Goal: Task Accomplishment & Management: Use online tool/utility

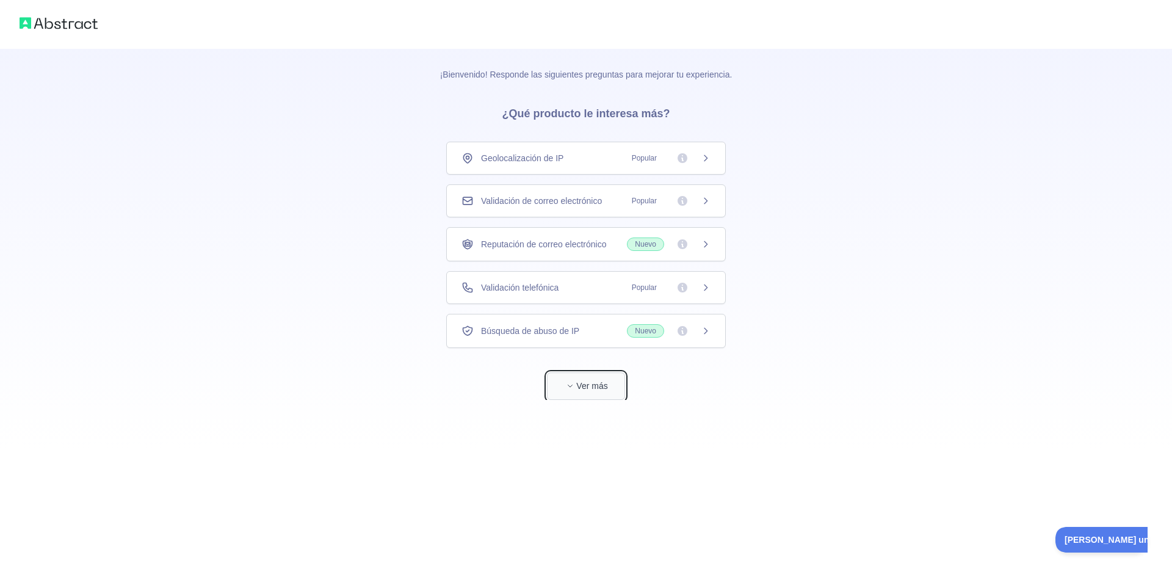
click at [590, 387] on font "Ver más" at bounding box center [591, 386] width 31 height 10
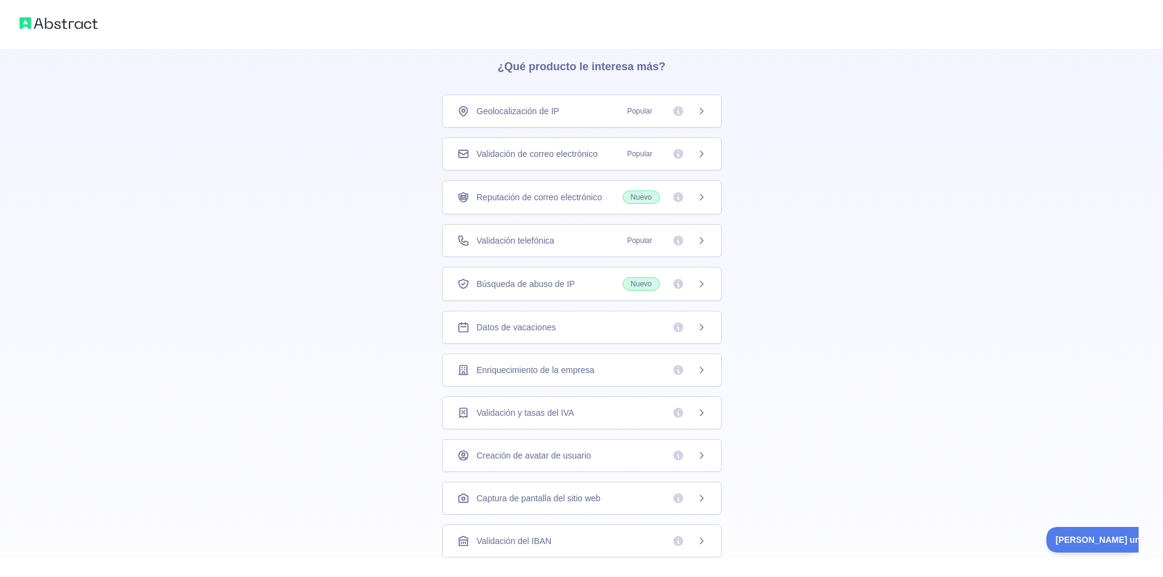
scroll to position [16, 0]
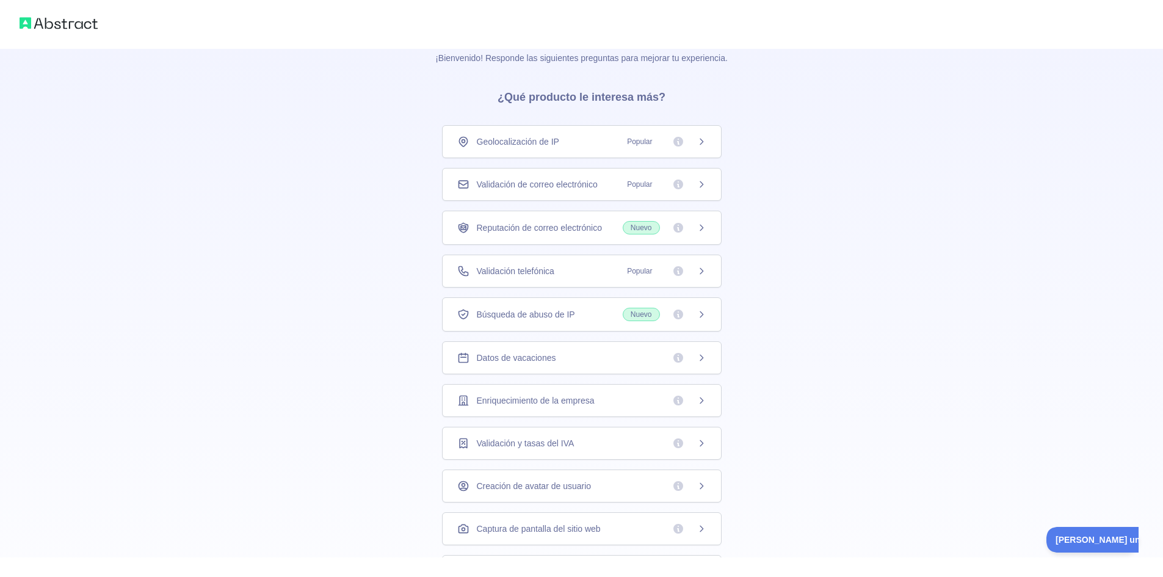
click at [577, 317] on div "Búsqueda de abuso de IP Nuevo" at bounding box center [581, 314] width 249 height 13
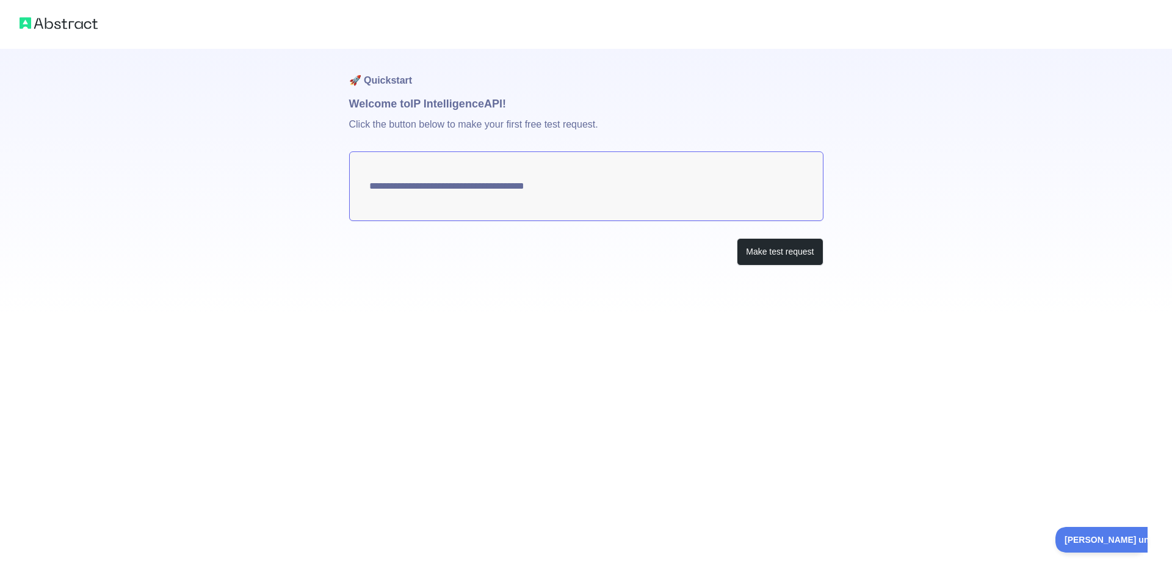
type textarea "**********"
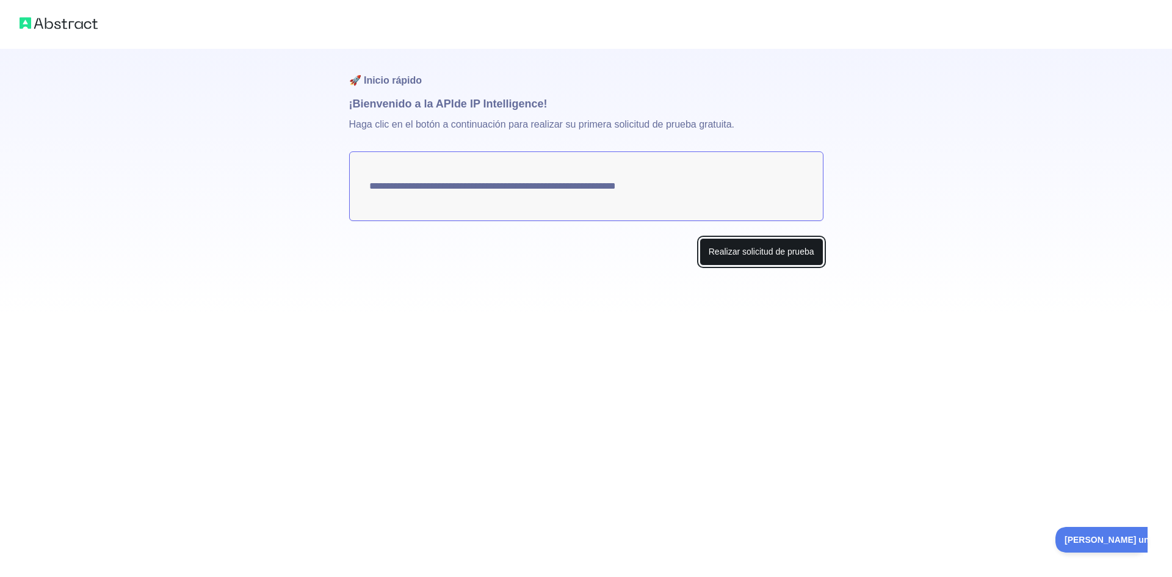
click at [747, 258] on button "Realizar solicitud de prueba" at bounding box center [762, 251] width 124 height 27
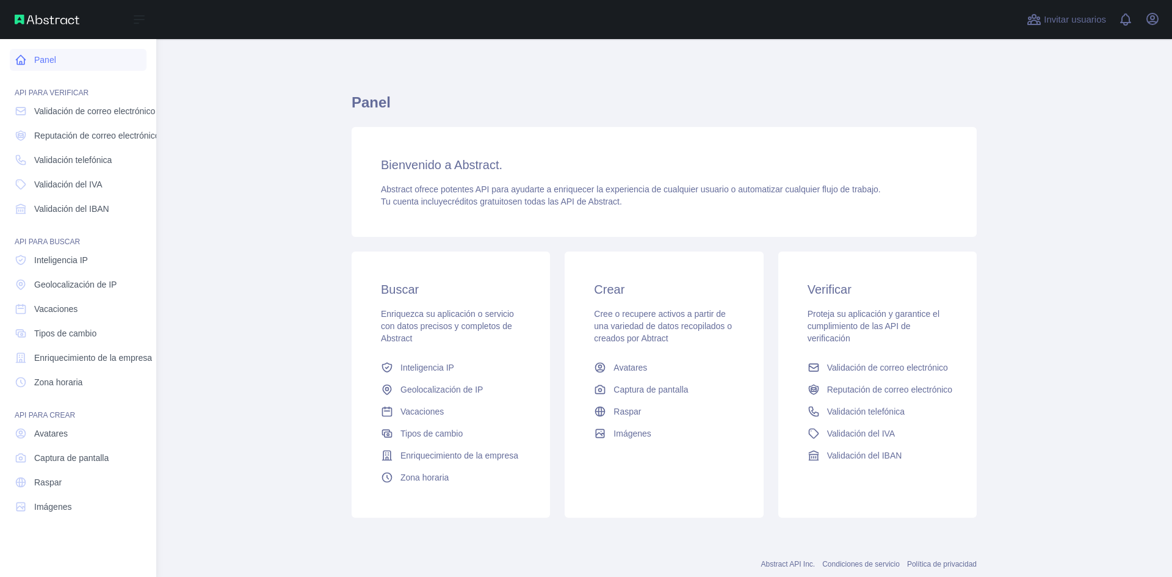
click at [57, 57] on link "Panel" at bounding box center [78, 60] width 137 height 22
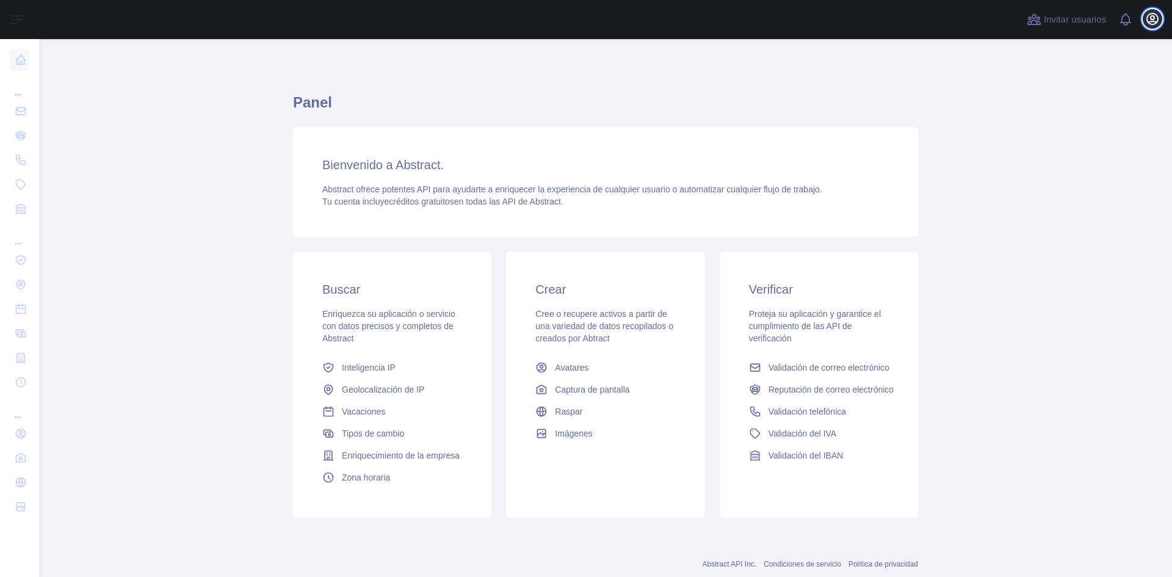
click at [1146, 17] on icon "button" at bounding box center [1153, 19] width 15 height 15
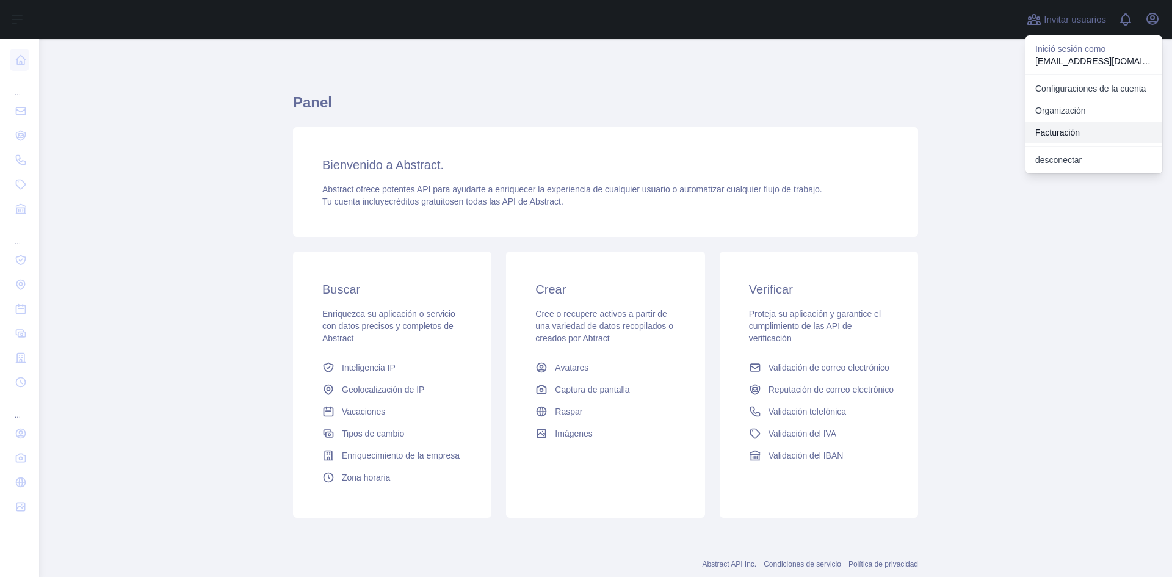
click at [1060, 125] on button "Facturación" at bounding box center [1094, 133] width 137 height 22
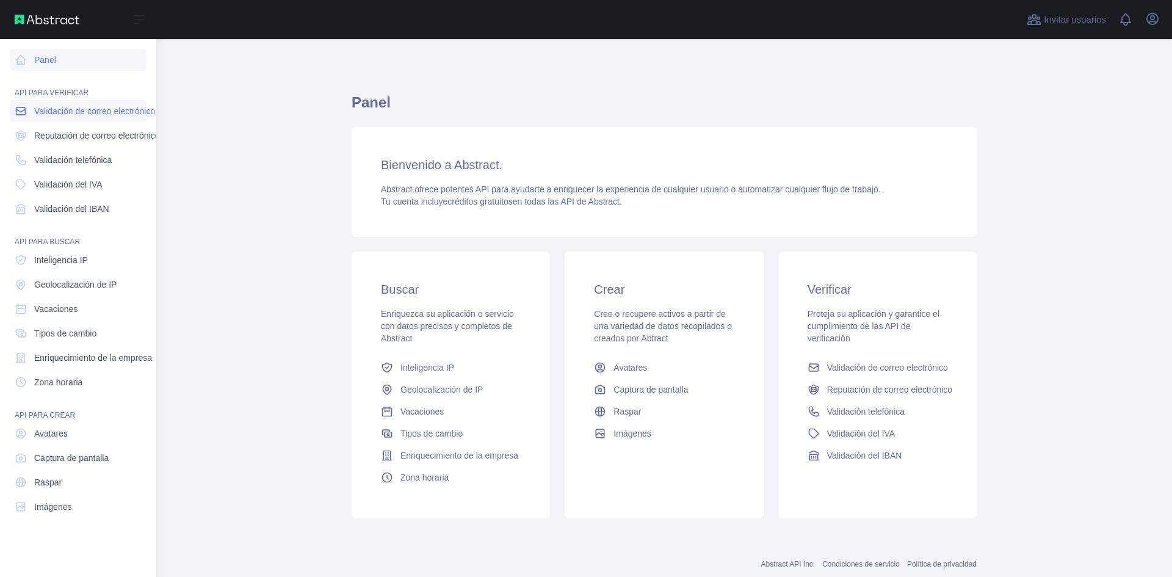
click at [52, 112] on font "Validación de correo electrónico" at bounding box center [94, 111] width 121 height 10
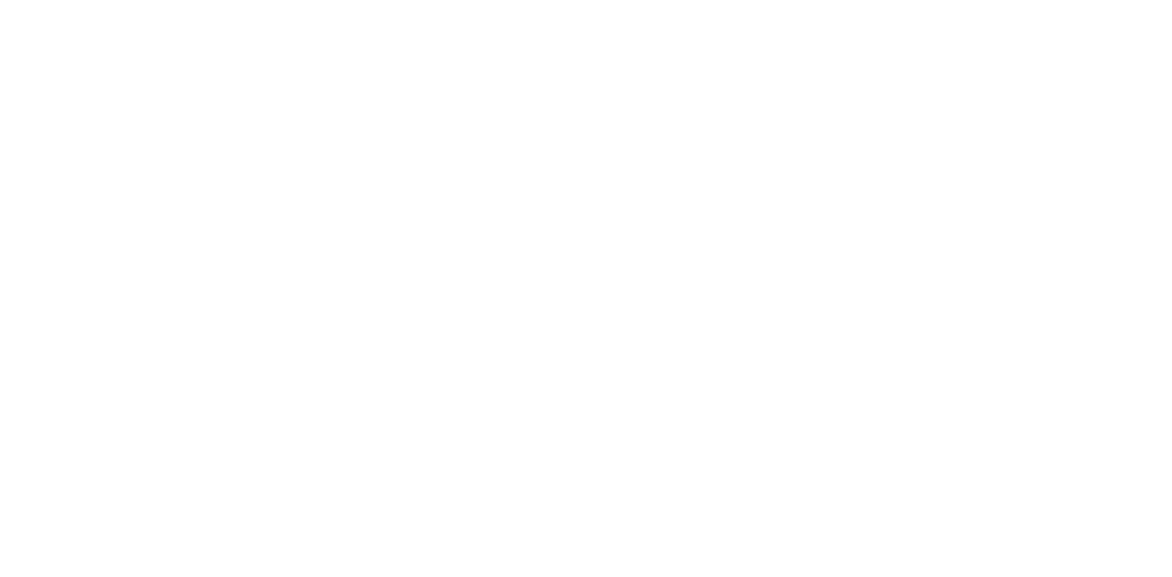
click at [705, 216] on div at bounding box center [586, 288] width 1172 height 577
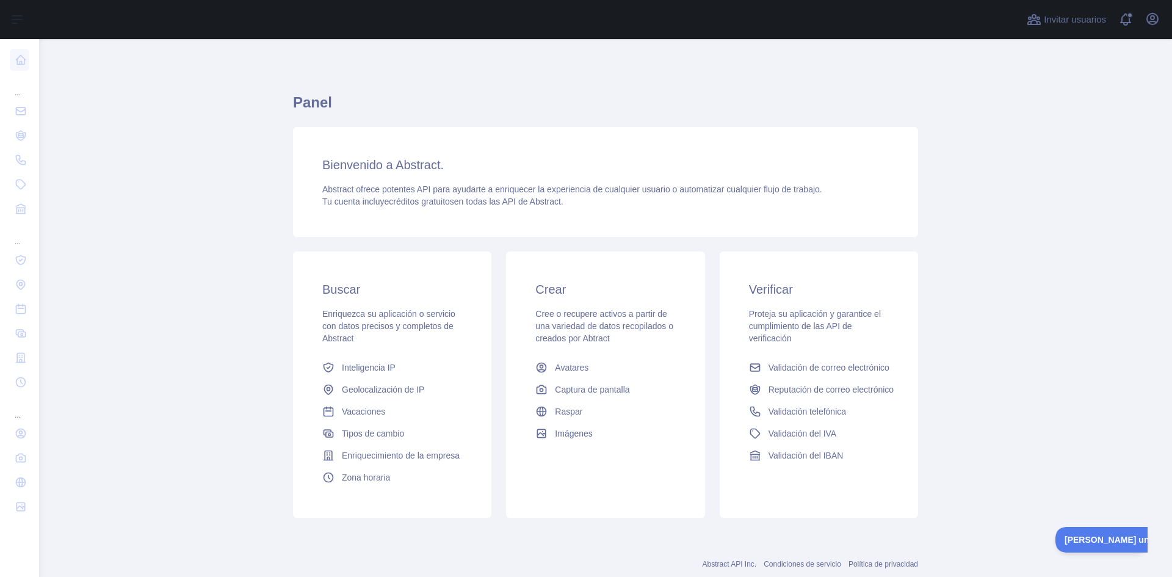
scroll to position [31, 0]
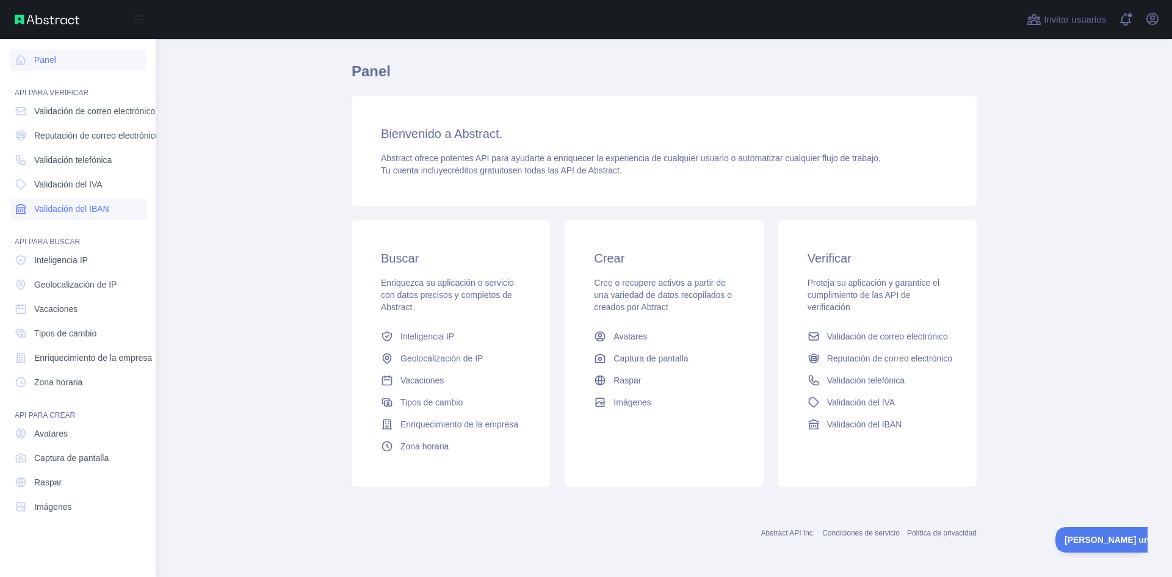
click at [62, 209] on font "Validación del IBAN" at bounding box center [71, 209] width 75 height 10
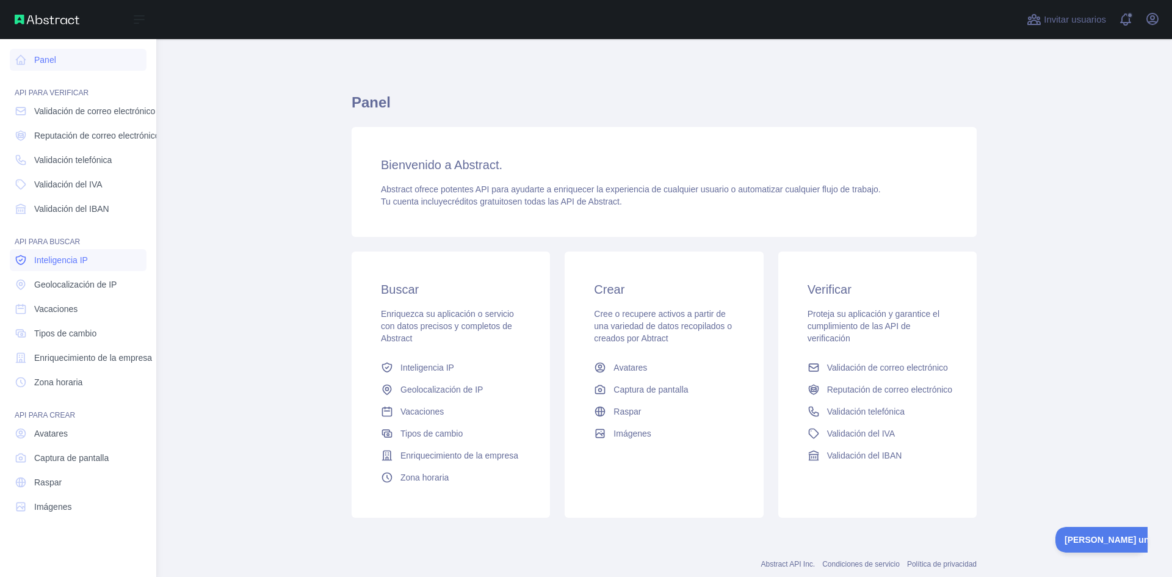
click at [49, 260] on font "Inteligencia IP" at bounding box center [61, 260] width 54 height 10
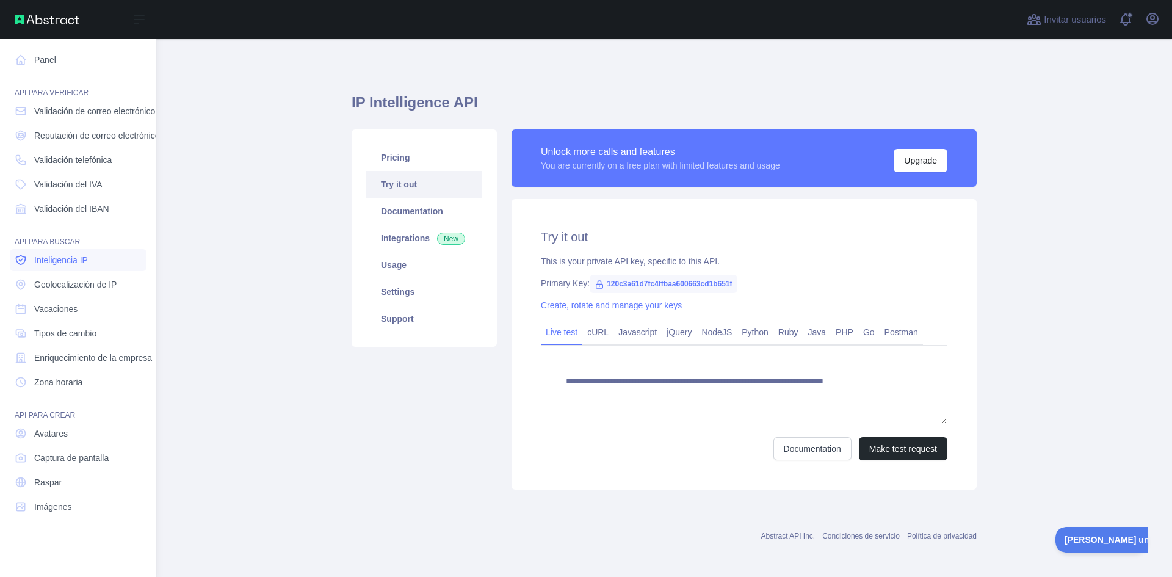
type textarea "**********"
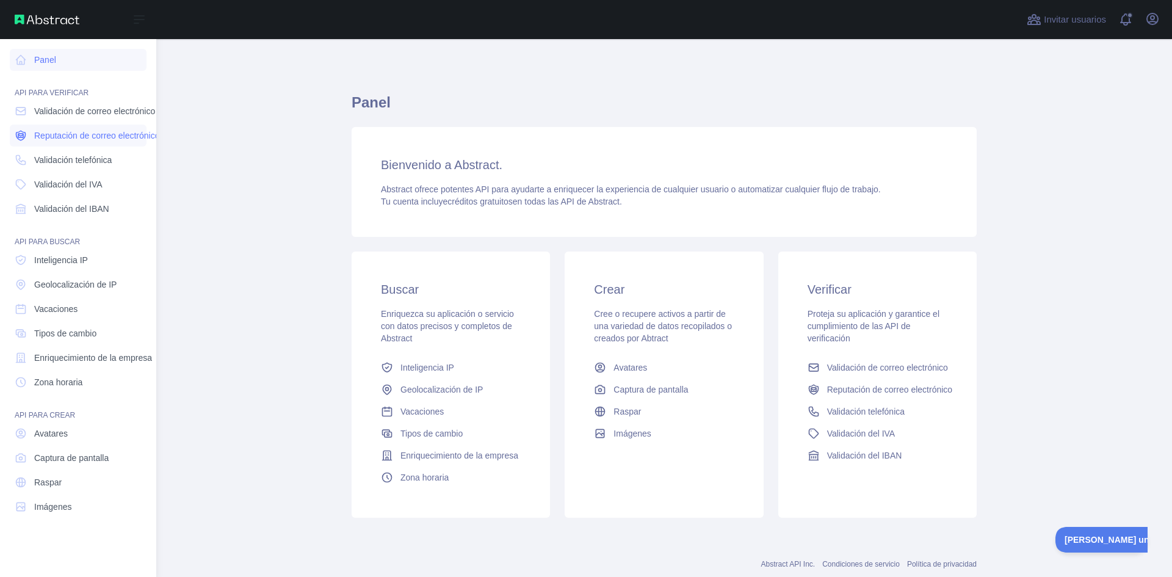
click at [63, 136] on font "Reputación de correo electrónico" at bounding box center [96, 136] width 125 height 10
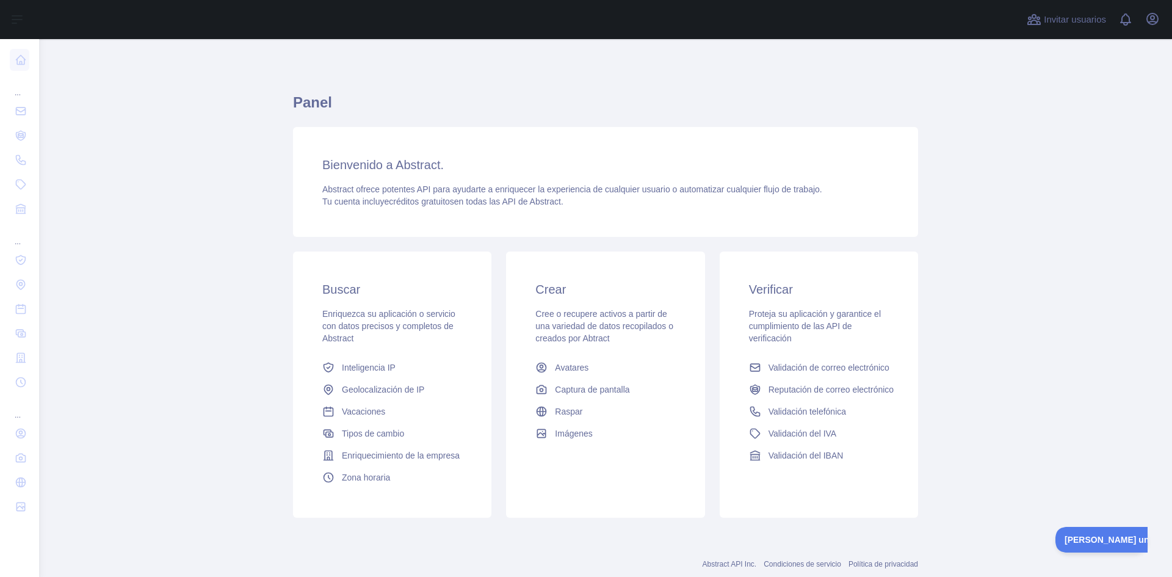
click at [562, 348] on div "Crear Cree o recupere activos a partir de una variedad de datos recopilados o c…" at bounding box center [605, 363] width 198 height 222
click at [567, 317] on font "Cree o recupere activos a partir de una variedad de datos recopilados o creados…" at bounding box center [605, 326] width 138 height 34
click at [567, 361] on link "Avatares" at bounding box center [606, 368] width 150 height 22
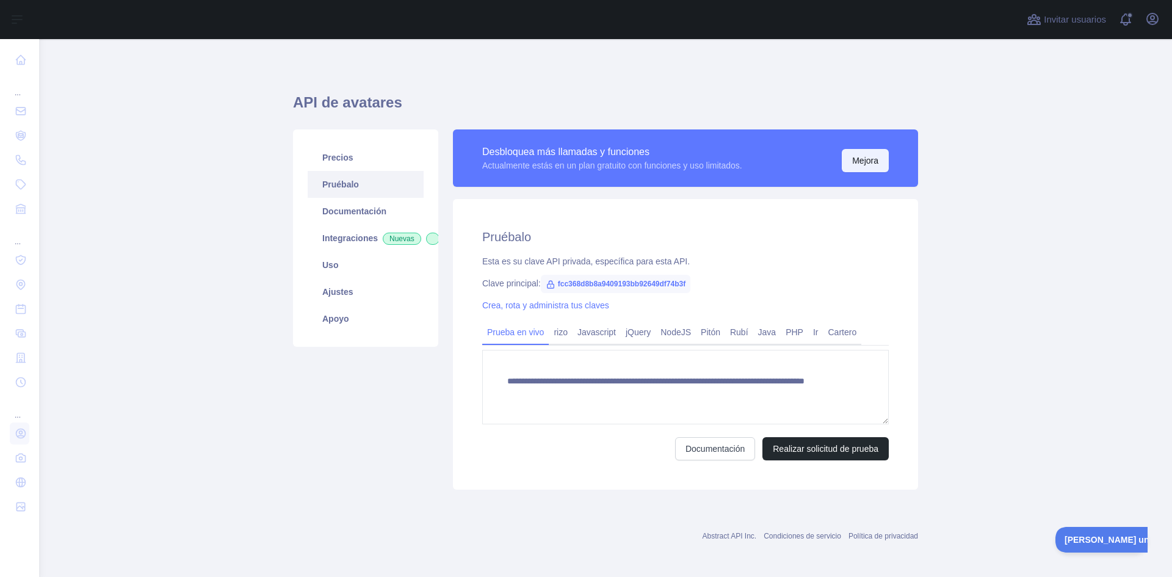
click at [860, 165] on font "Mejora" at bounding box center [865, 161] width 26 height 10
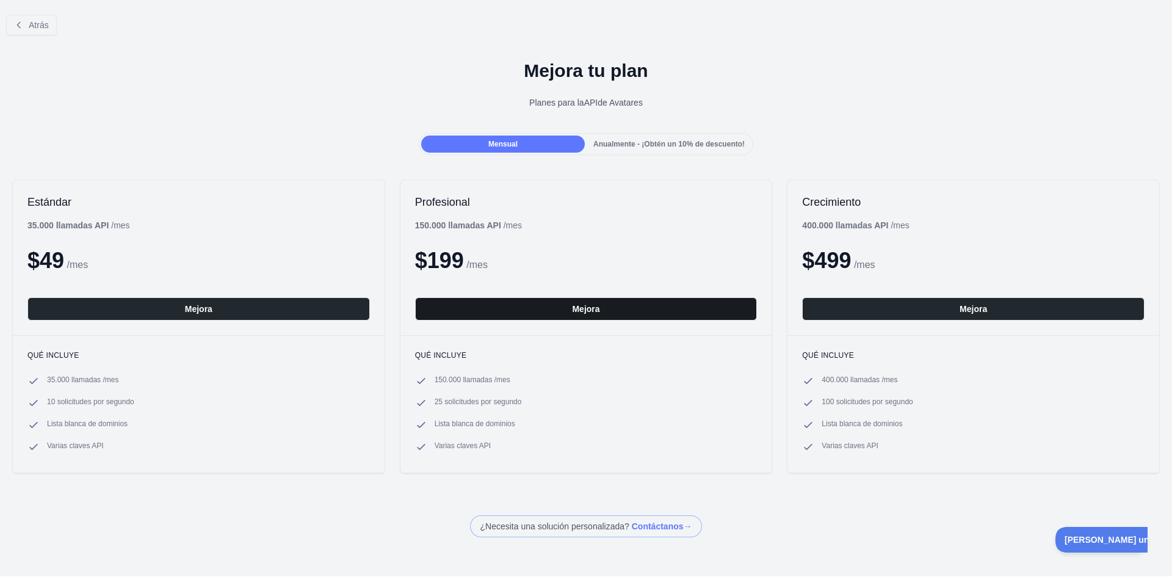
click at [567, 313] on button "Mejora" at bounding box center [586, 308] width 343 height 23
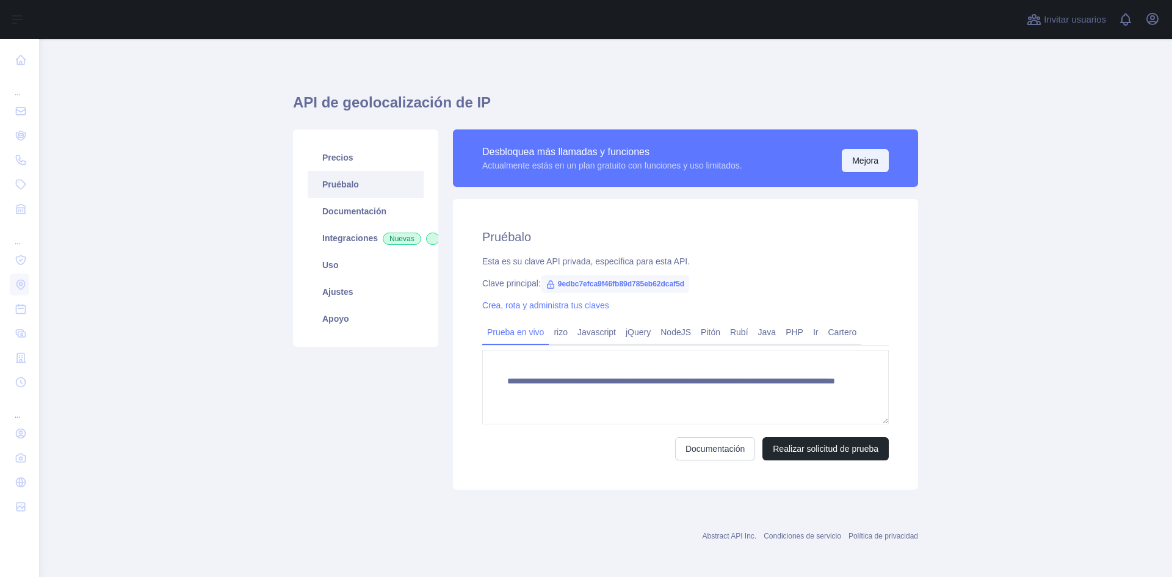
click at [858, 166] on font "Mejora" at bounding box center [865, 160] width 26 height 12
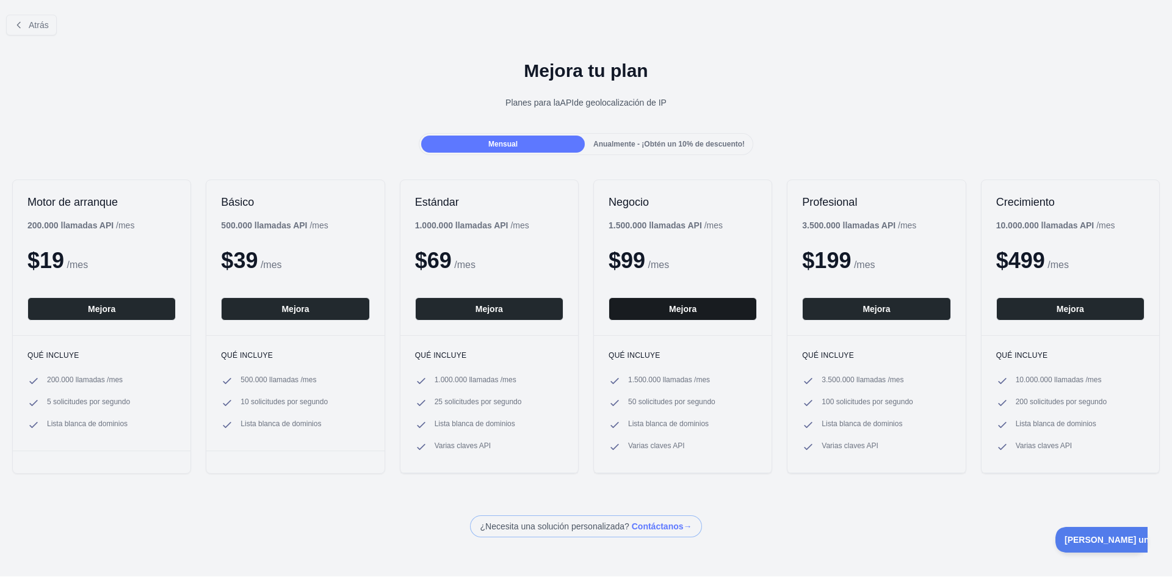
click at [669, 311] on font "Mejora" at bounding box center [682, 309] width 27 height 10
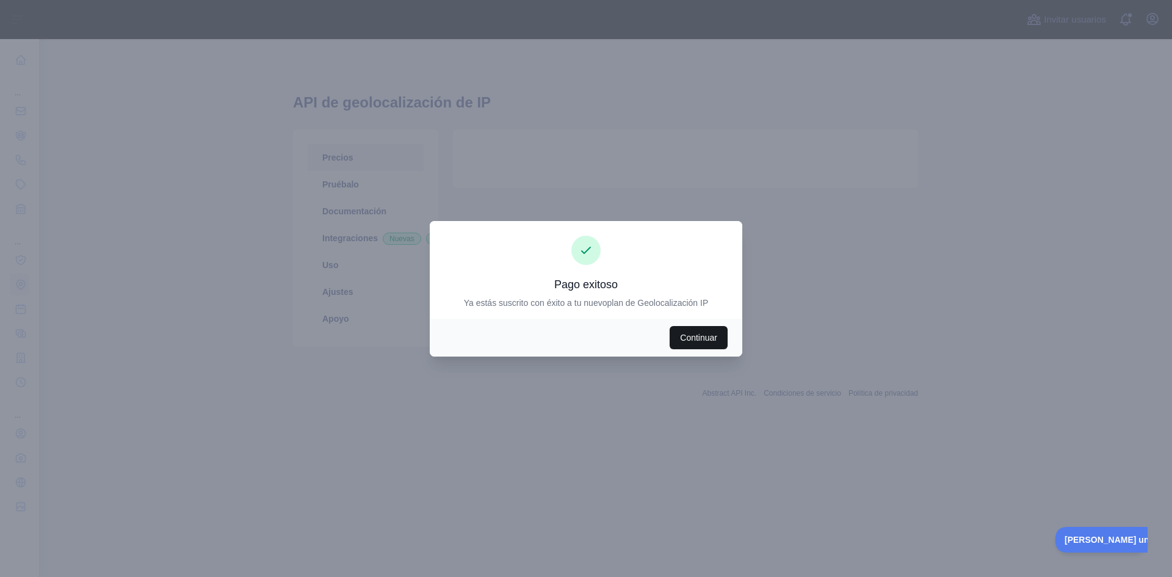
click at [691, 338] on font "Continuar" at bounding box center [698, 338] width 37 height 10
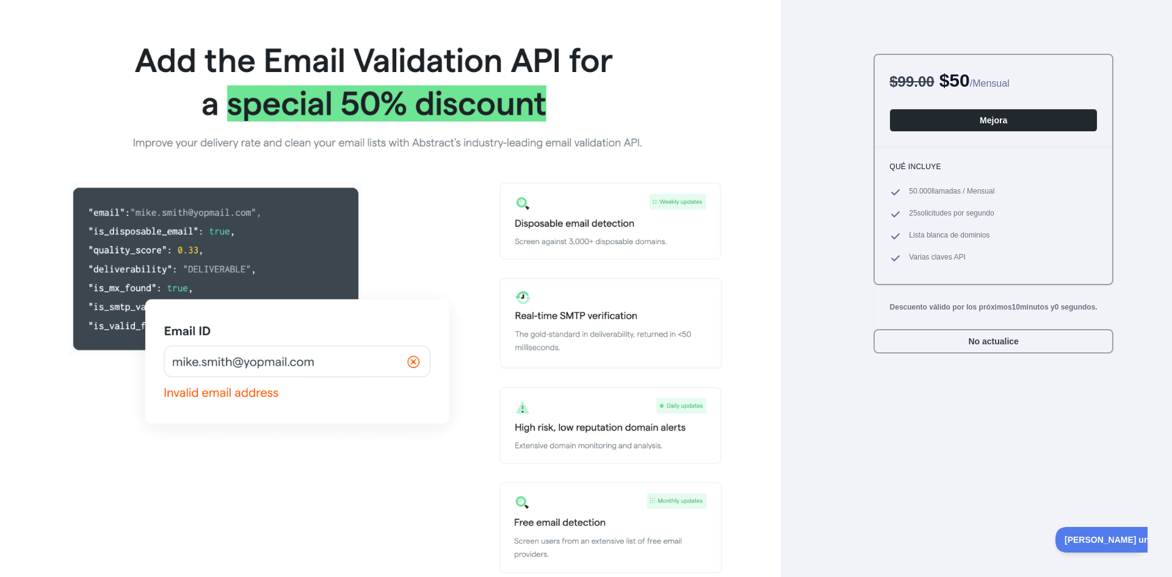
click at [344, 359] on img at bounding box center [391, 302] width 664 height 546
click at [987, 115] on font "Mejora" at bounding box center [993, 120] width 27 height 10
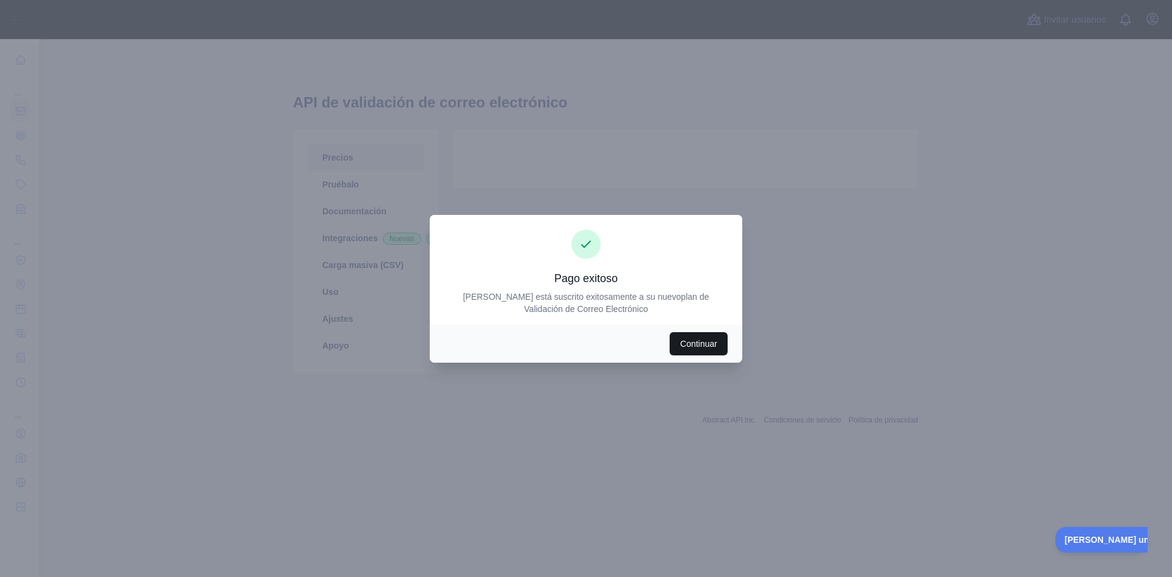
click at [691, 348] on font "Continuar" at bounding box center [698, 344] width 37 height 10
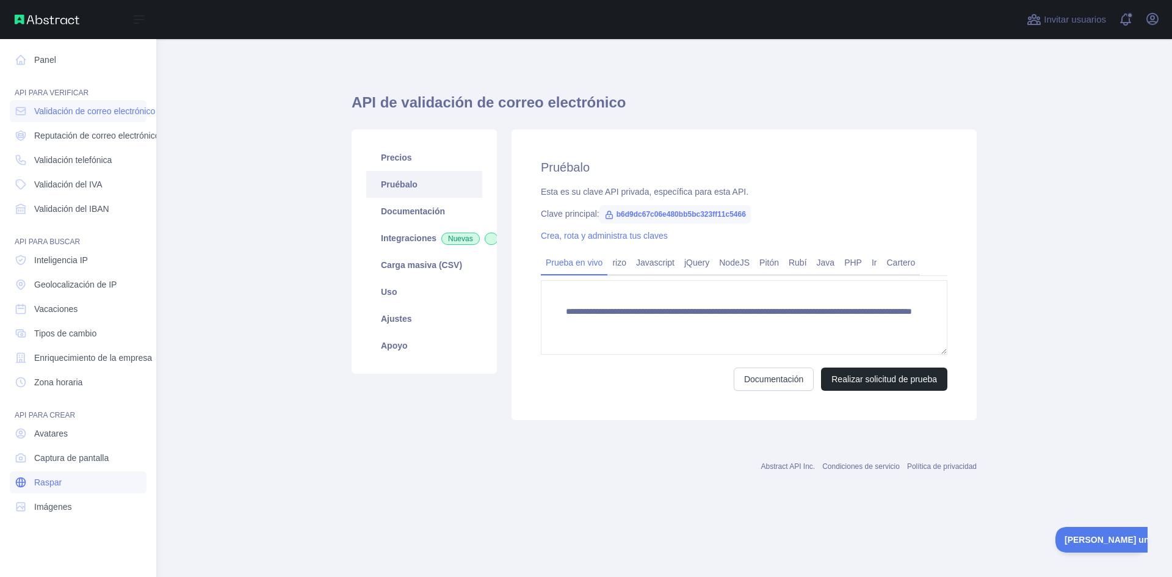
click at [53, 485] on font "Raspar" at bounding box center [47, 483] width 27 height 10
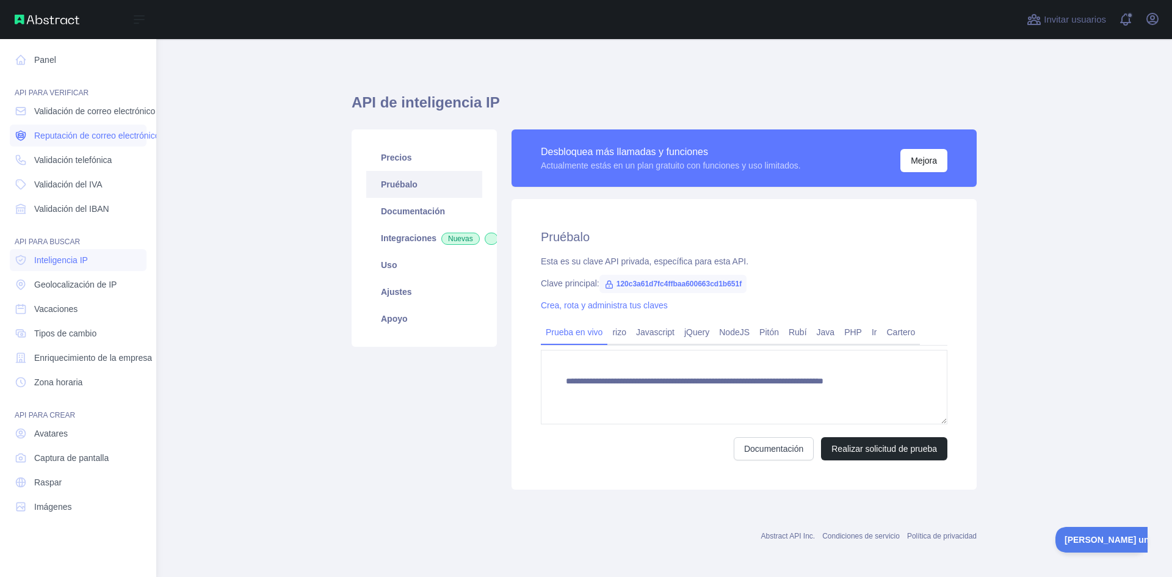
click at [89, 135] on font "Reputación de correo electrónico" at bounding box center [96, 136] width 125 height 10
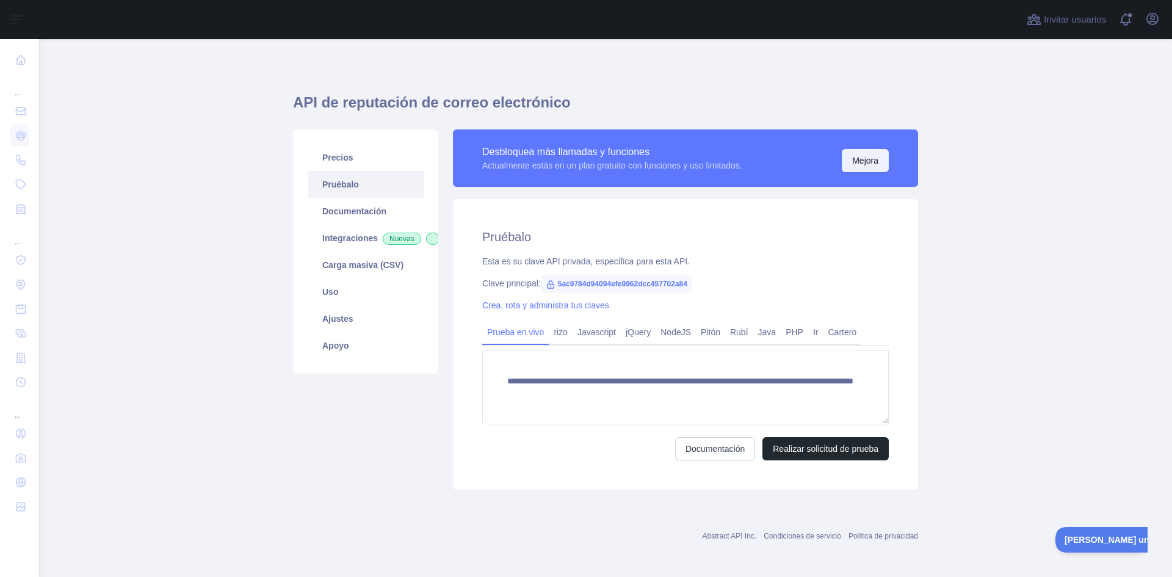
click at [857, 162] on font "Mejora" at bounding box center [865, 161] width 26 height 10
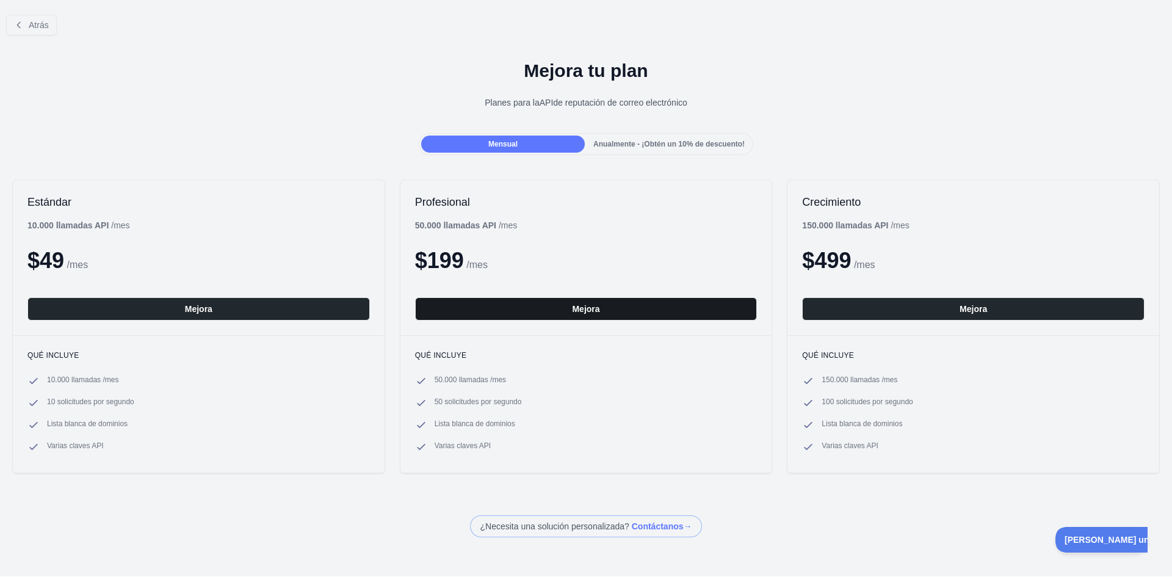
click at [593, 307] on font "Mejora" at bounding box center [585, 309] width 27 height 10
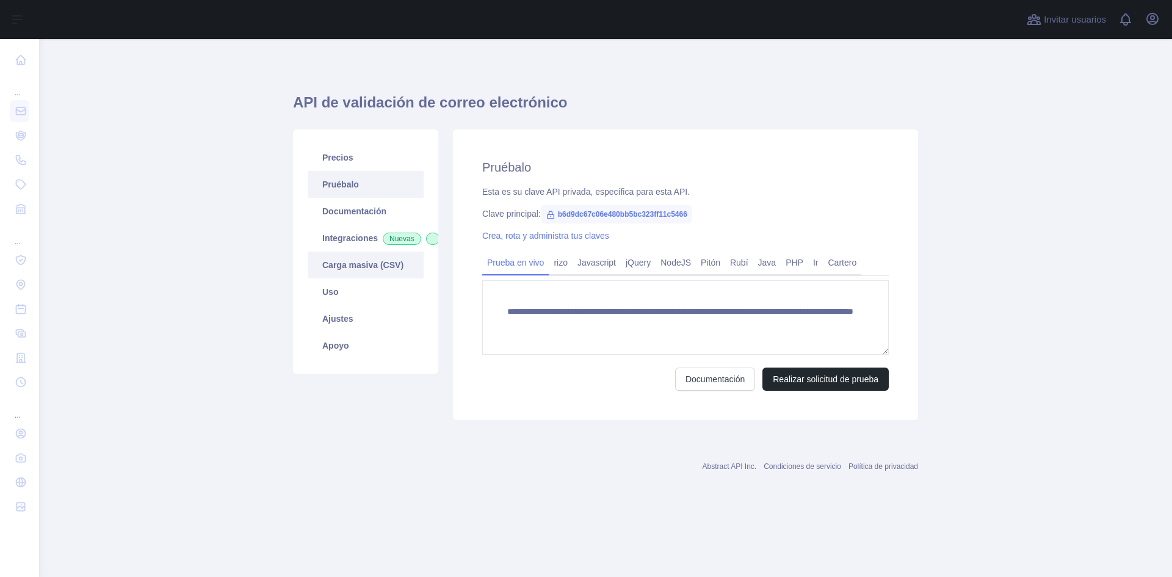
click at [355, 270] on font "Carga masiva (CSV)" at bounding box center [362, 265] width 81 height 10
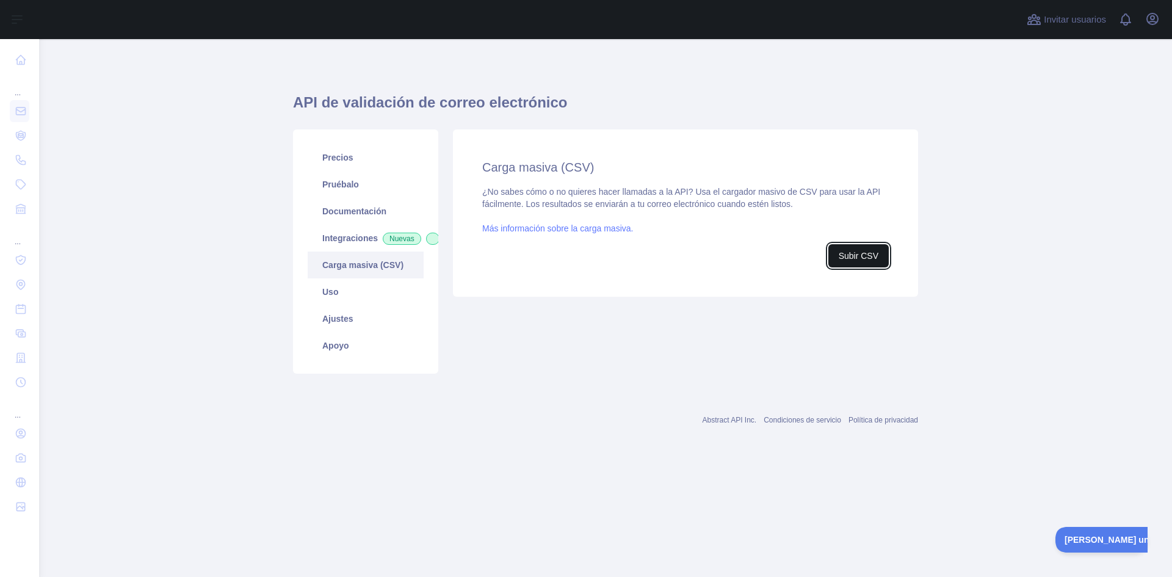
click at [856, 257] on font "Subir CSV" at bounding box center [859, 256] width 40 height 10
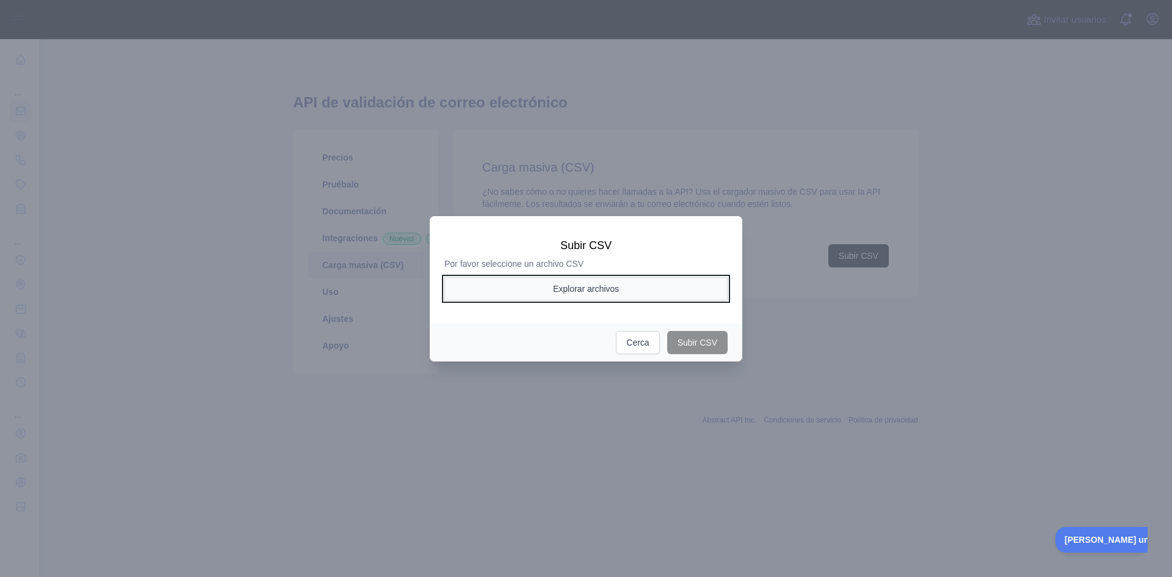
click at [609, 286] on font "Explorar archivos" at bounding box center [586, 289] width 66 height 10
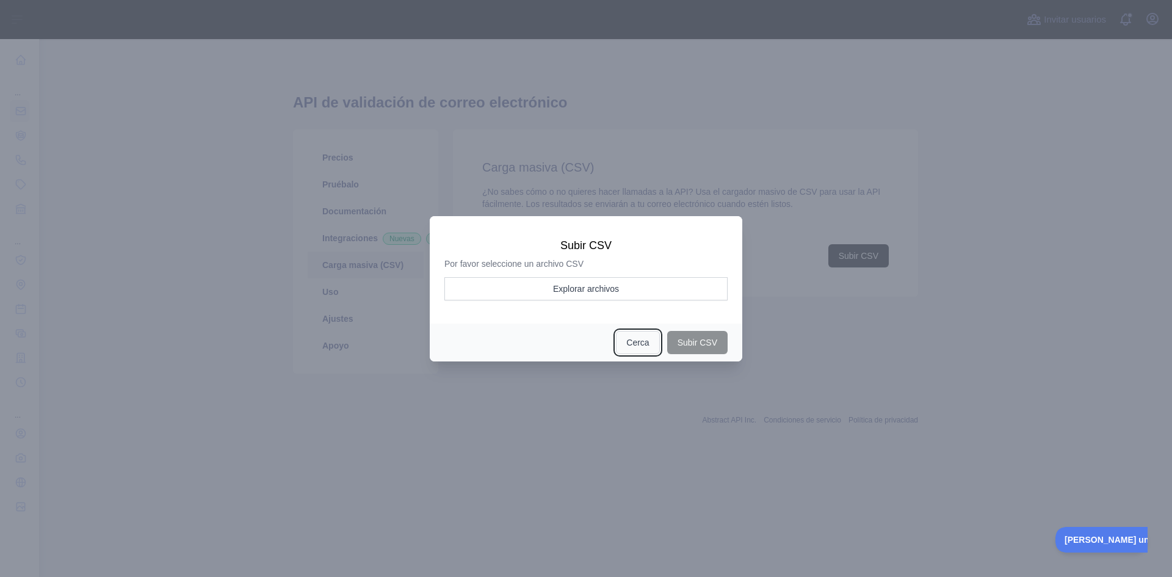
click at [640, 342] on font "Cerca" at bounding box center [637, 343] width 23 height 10
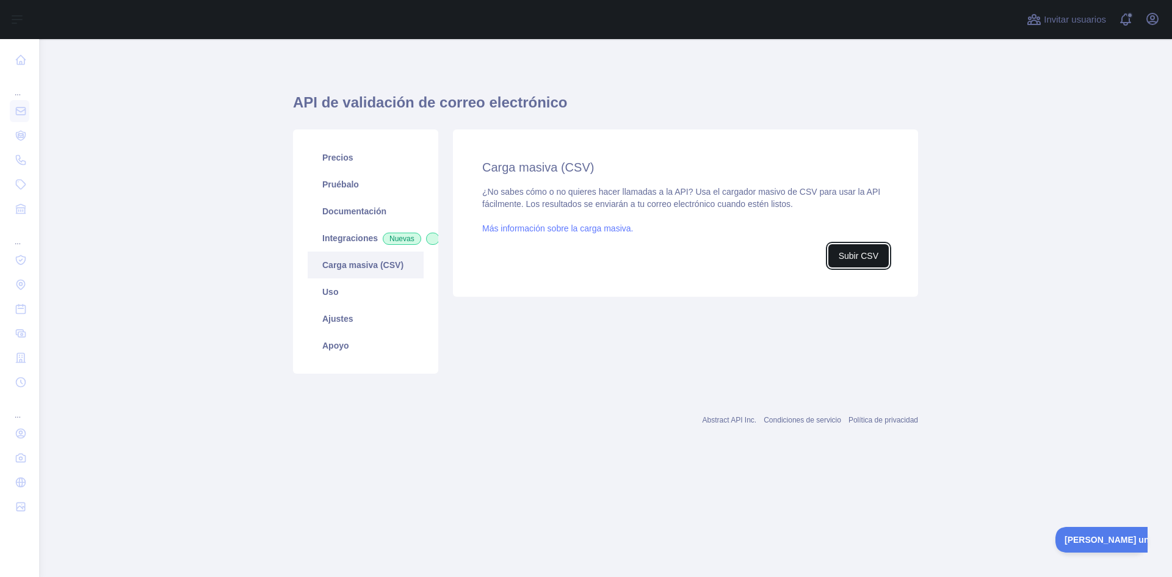
click at [854, 254] on font "Subir CSV" at bounding box center [859, 256] width 40 height 10
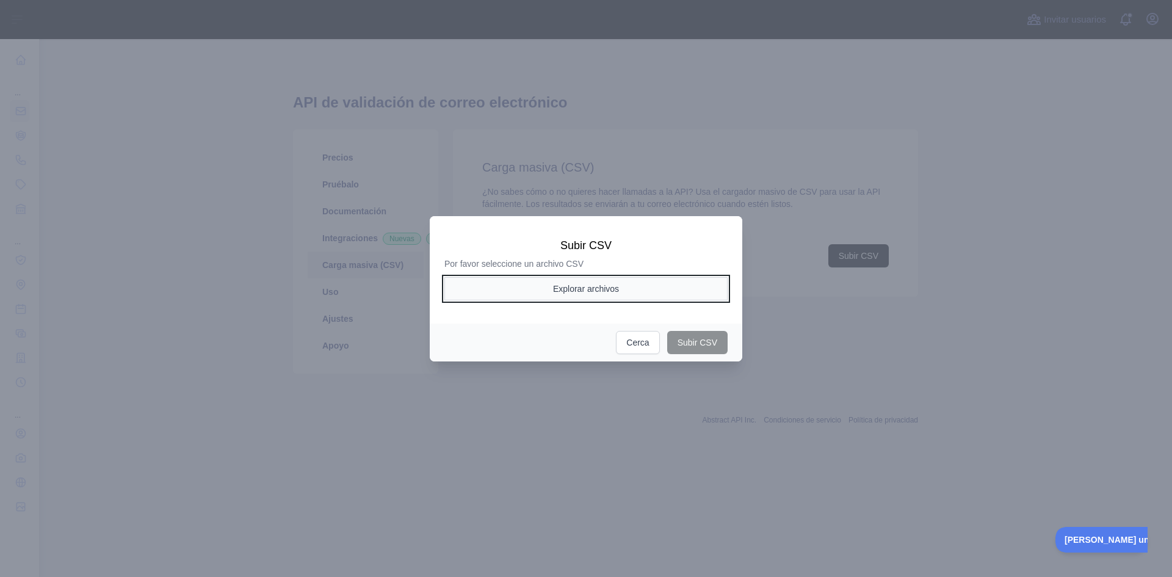
click at [606, 288] on font "Explorar archivos" at bounding box center [586, 289] width 66 height 10
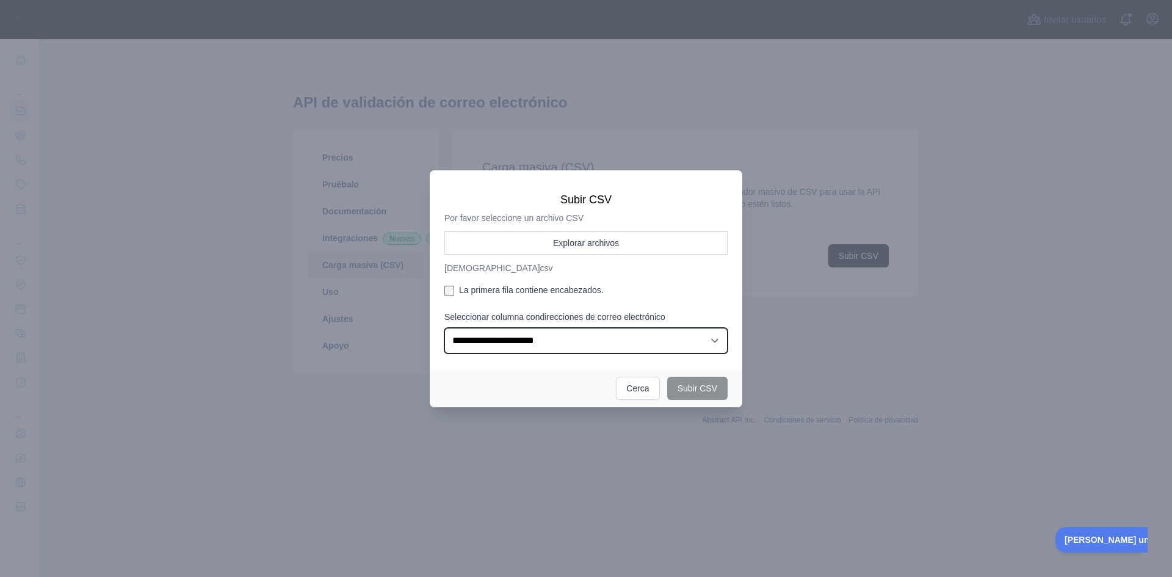
click at [605, 337] on select "**********" at bounding box center [586, 341] width 283 height 26
select select "*"
click at [445, 328] on select "**********" at bounding box center [586, 341] width 283 height 26
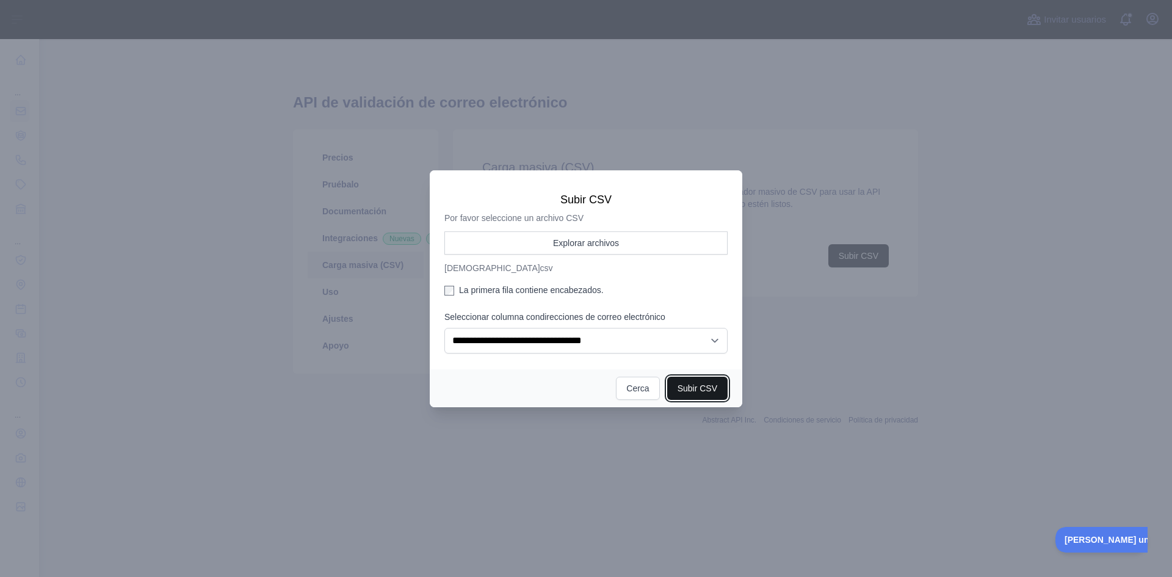
click at [698, 387] on font "Subir CSV" at bounding box center [698, 388] width 40 height 10
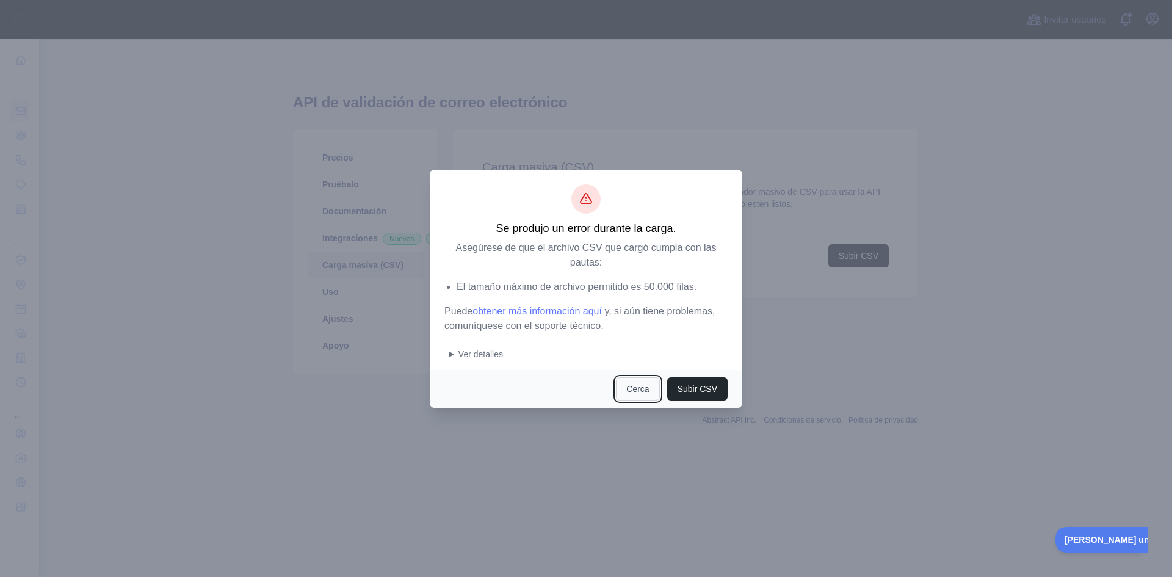
click at [637, 392] on font "Cerca" at bounding box center [637, 389] width 23 height 10
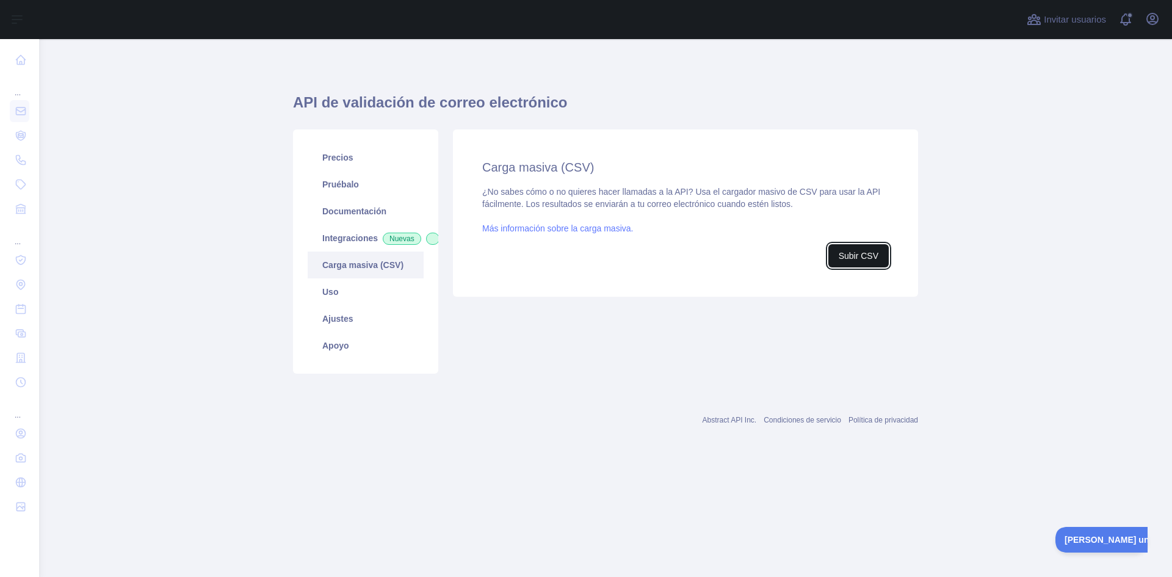
click at [851, 258] on font "Subir CSV" at bounding box center [859, 256] width 40 height 10
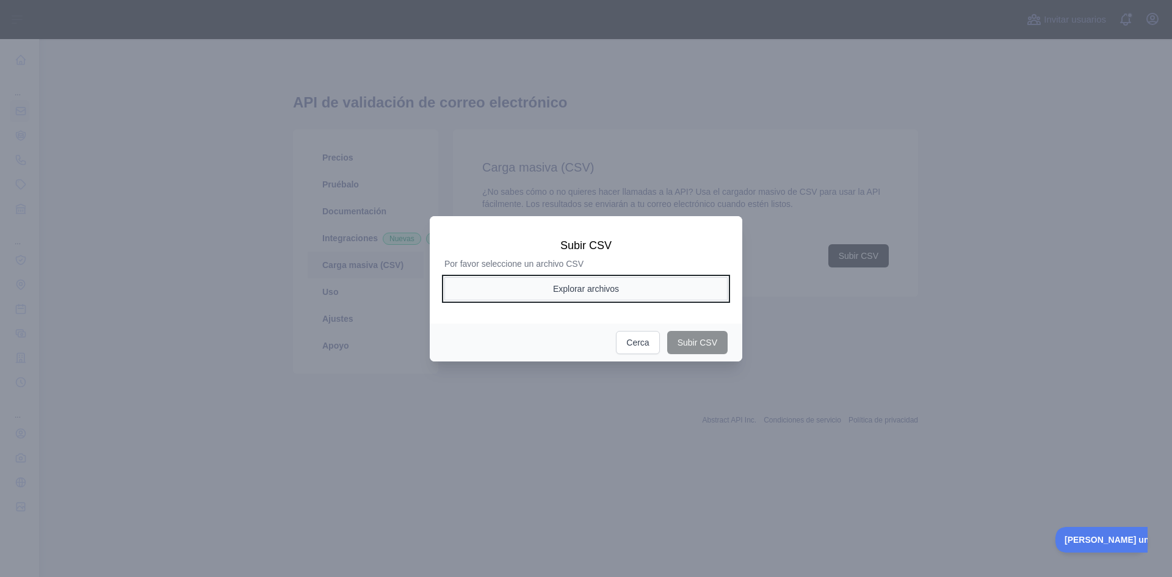
click at [611, 285] on font "Explorar archivos" at bounding box center [586, 289] width 66 height 10
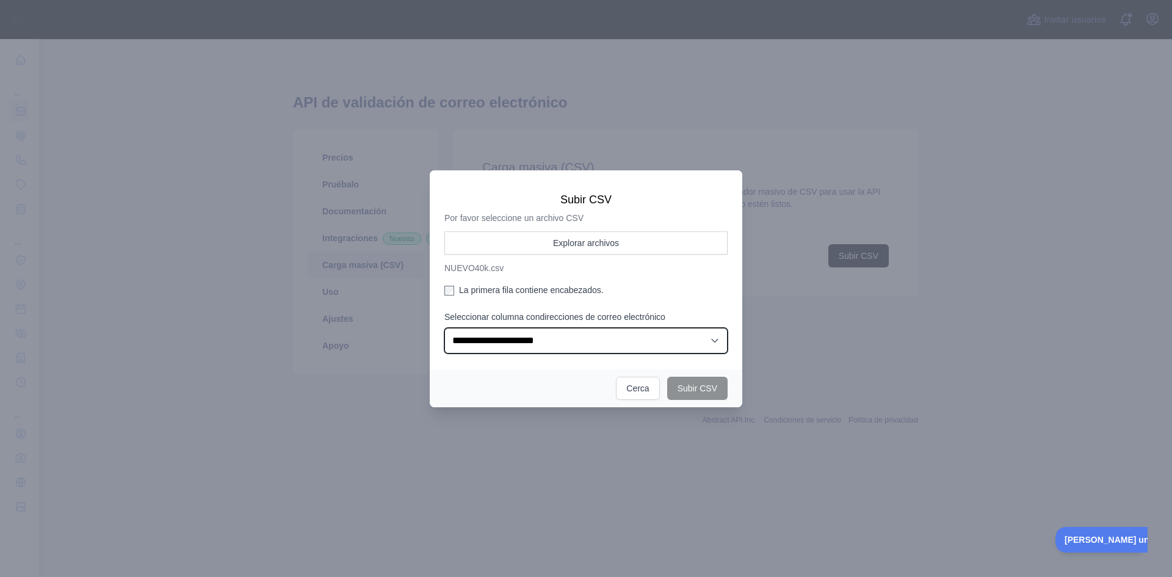
click at [700, 342] on select "**********" at bounding box center [586, 341] width 283 height 26
select select "*"
click at [445, 328] on select "**********" at bounding box center [586, 341] width 283 height 26
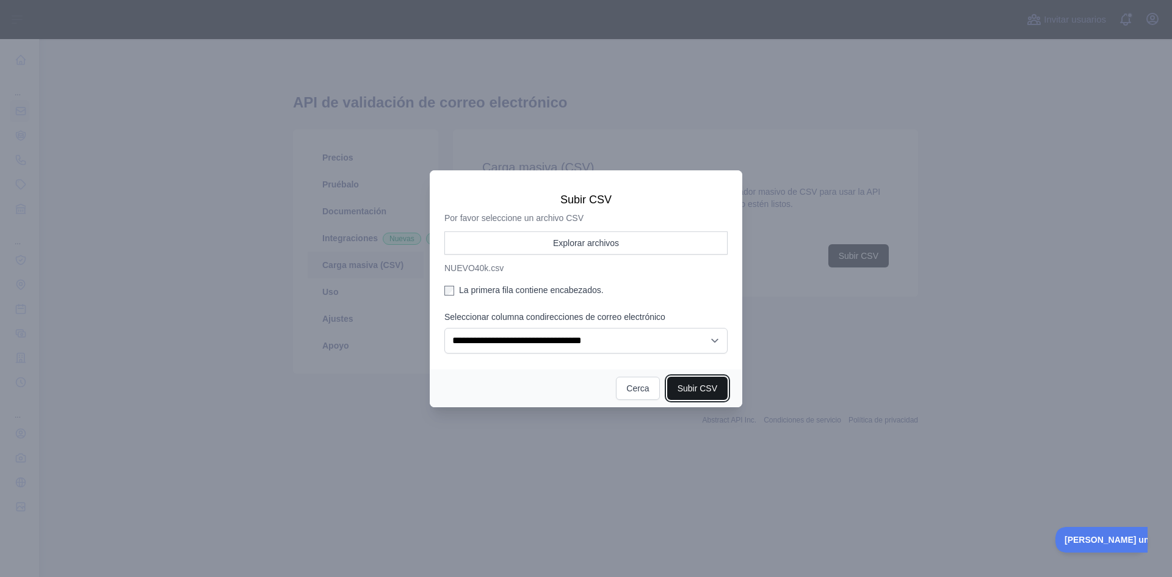
click at [701, 388] on font "Subir CSV" at bounding box center [698, 388] width 40 height 10
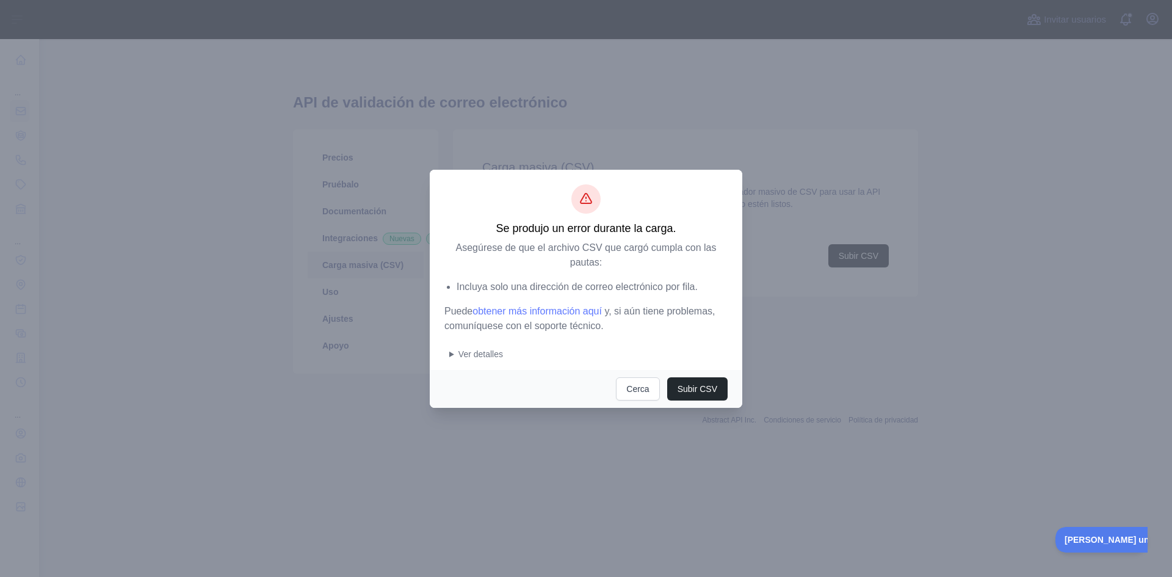
click at [474, 354] on font "Ver detalles" at bounding box center [481, 354] width 45 height 10
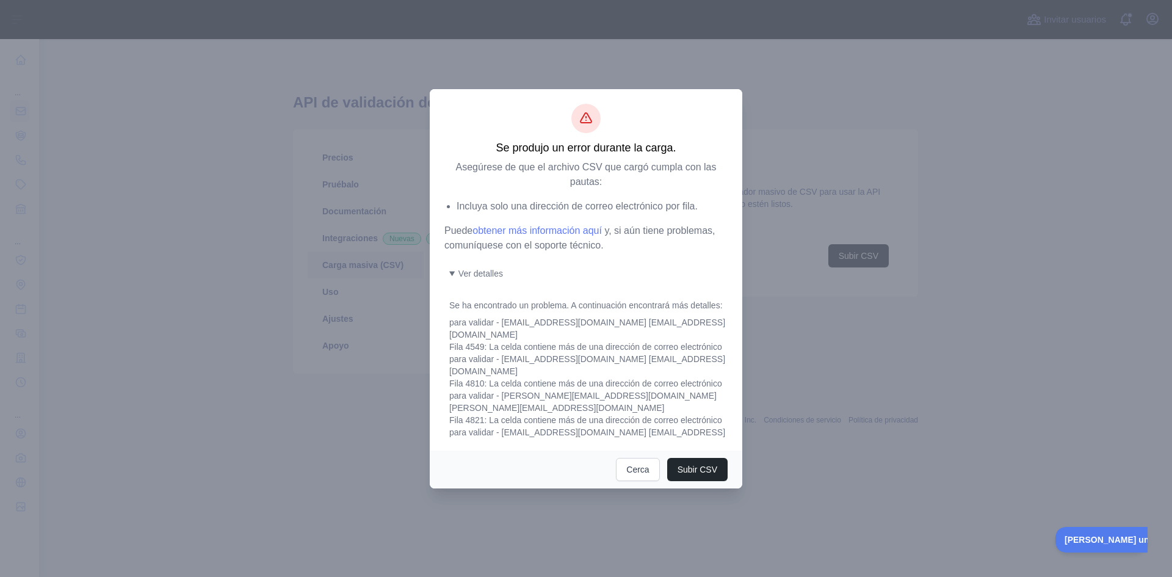
scroll to position [1429, 0]
click at [645, 468] on font "Cerca" at bounding box center [637, 470] width 23 height 10
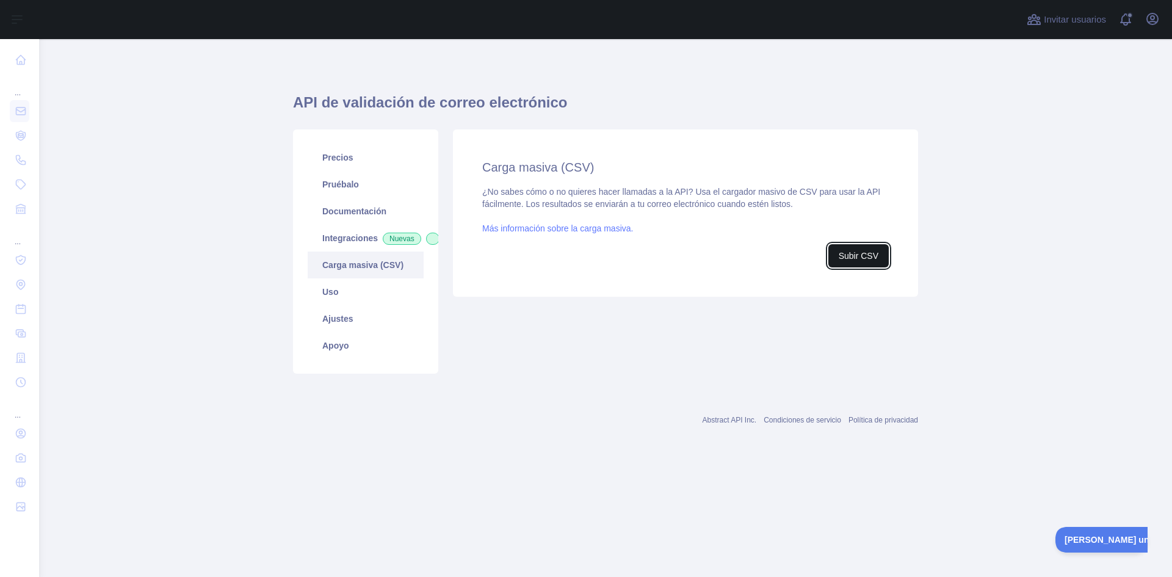
click at [855, 256] on font "Subir CSV" at bounding box center [859, 256] width 40 height 10
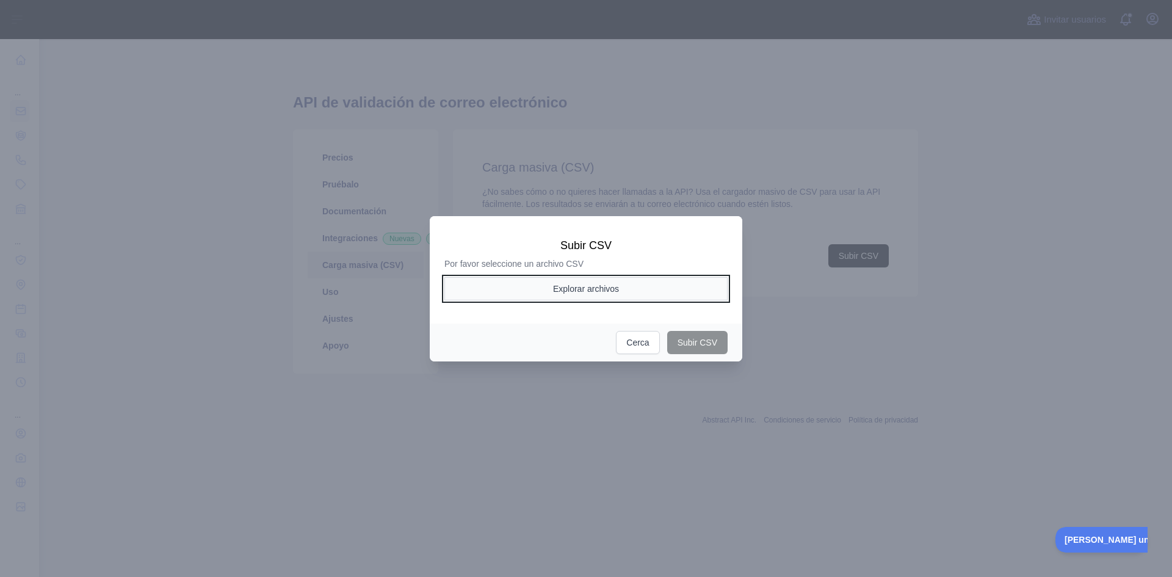
click at [600, 287] on font "Explorar archivos" at bounding box center [586, 289] width 66 height 10
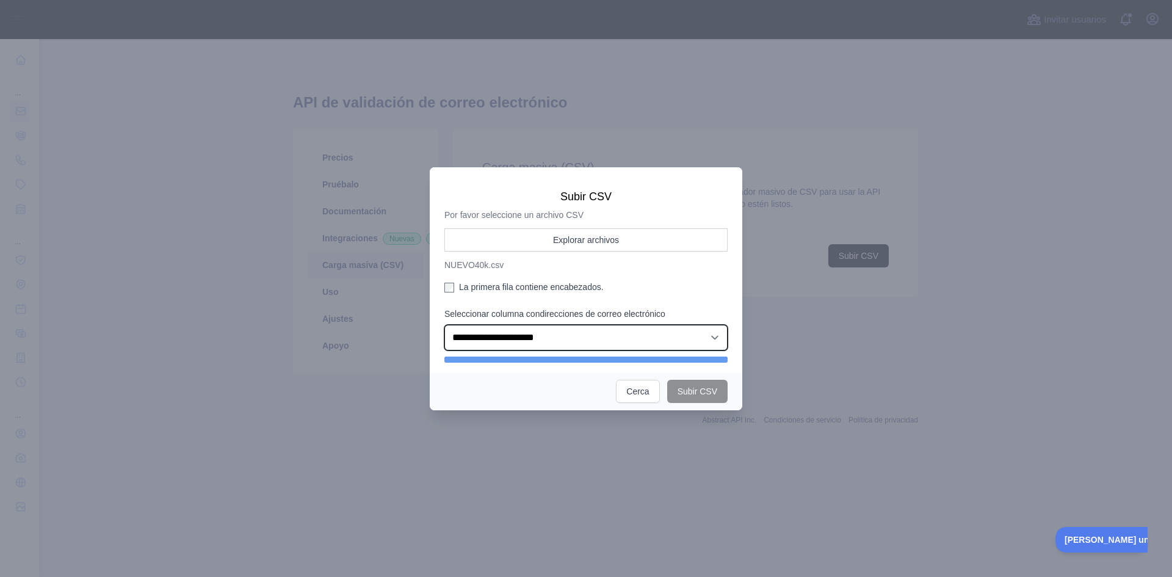
click at [556, 333] on select "**********" at bounding box center [586, 338] width 283 height 26
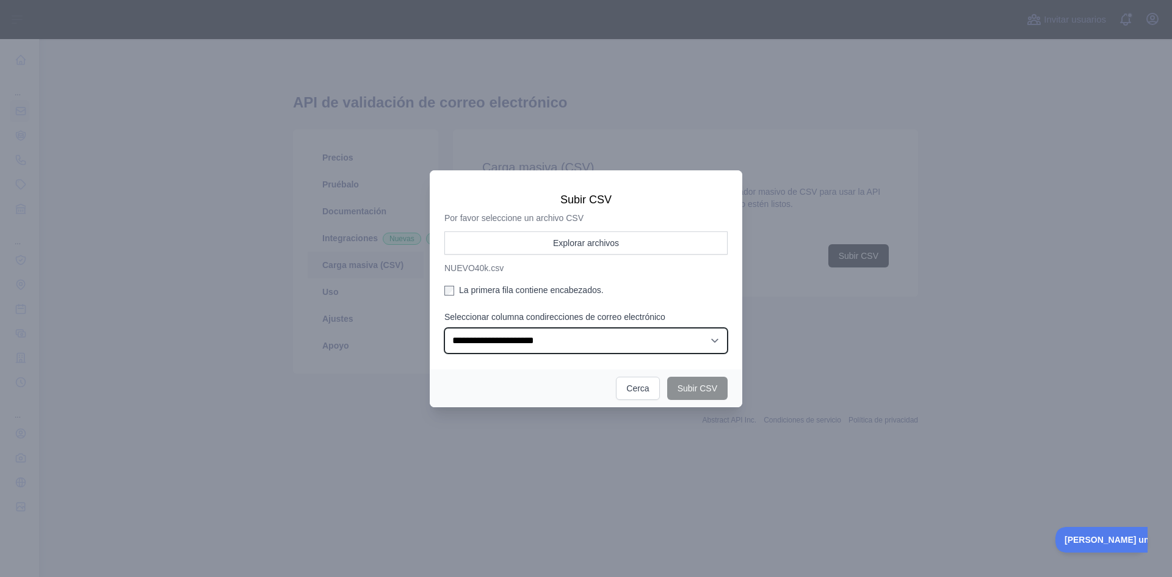
select select "*"
click at [445, 328] on select "**********" at bounding box center [586, 341] width 283 height 26
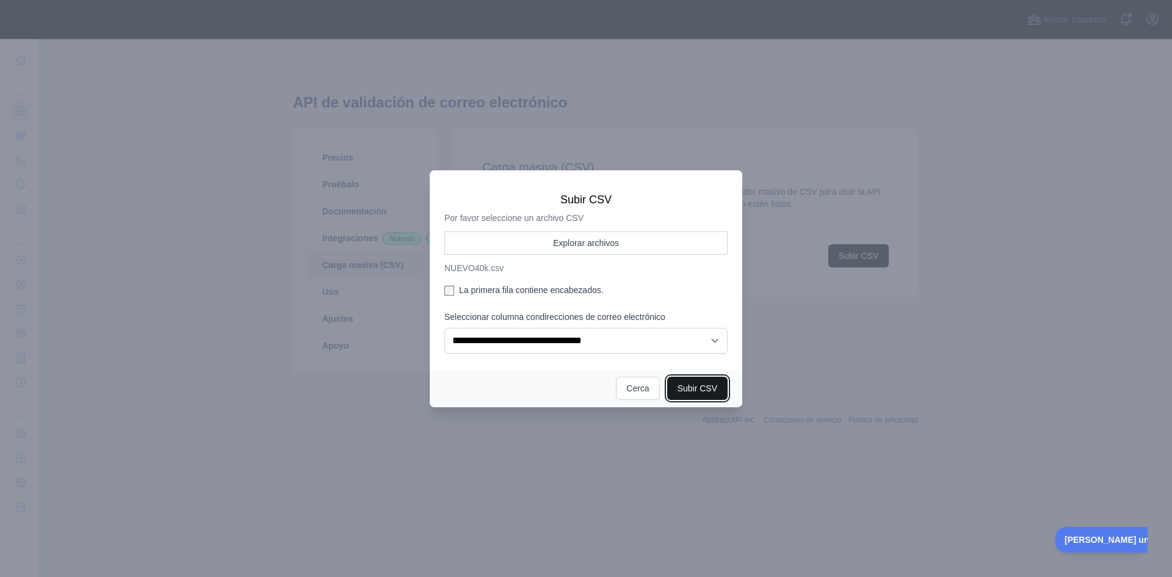
click at [703, 385] on font "Subir CSV" at bounding box center [698, 388] width 40 height 10
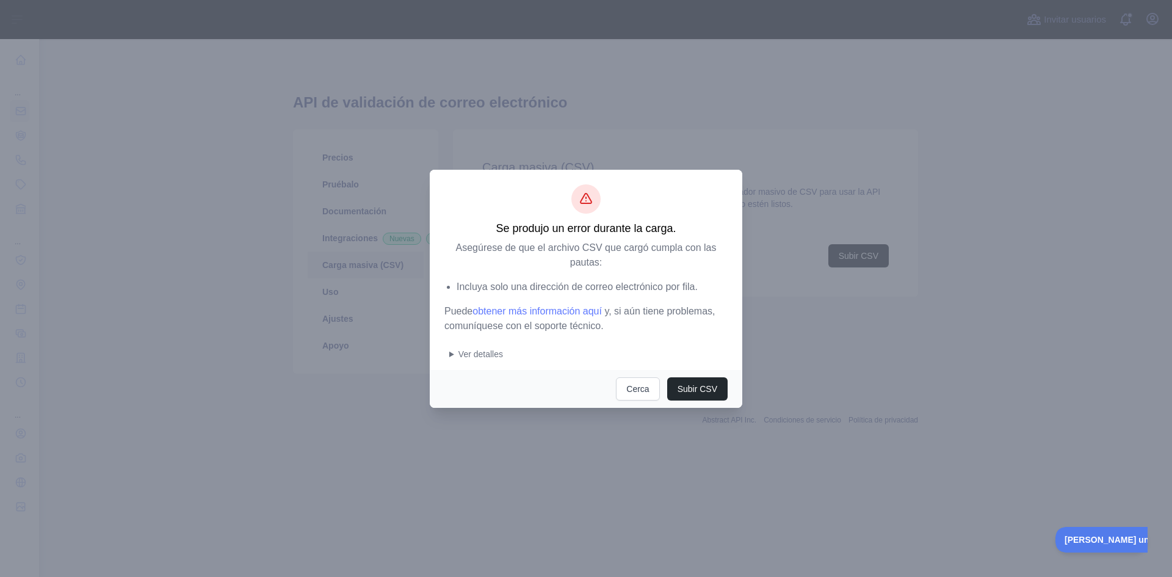
click at [478, 353] on font "Ver detalles" at bounding box center [481, 354] width 45 height 10
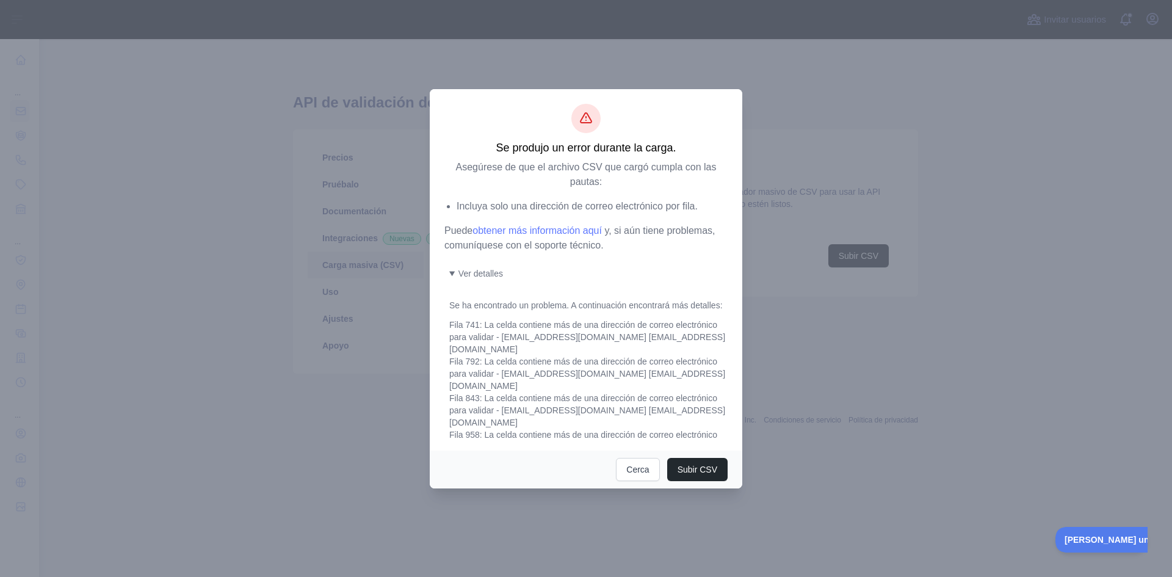
scroll to position [61, 0]
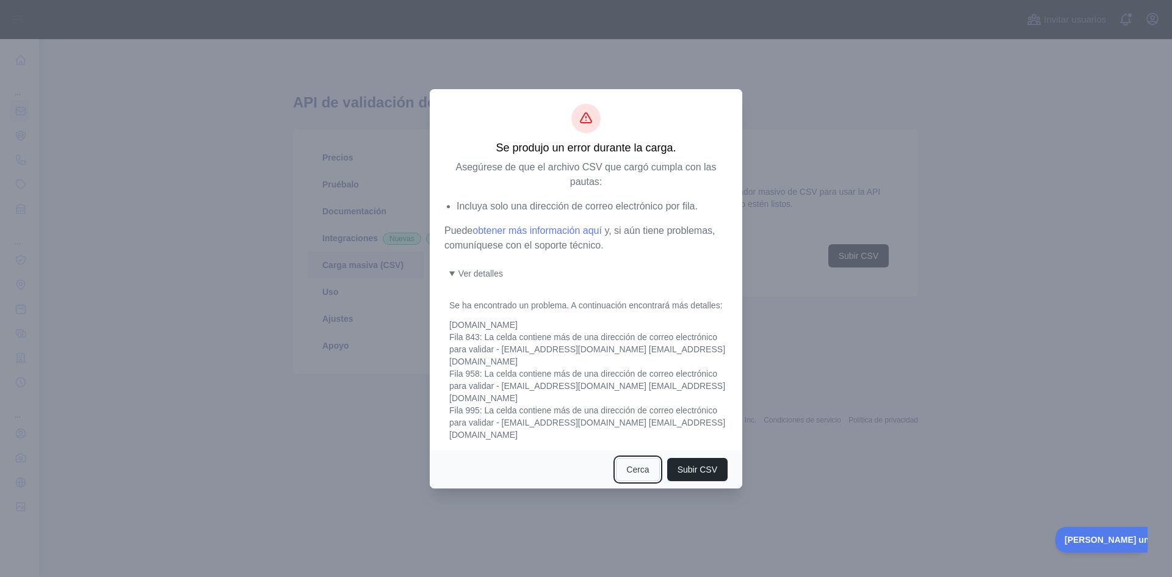
click at [636, 472] on font "Cerca" at bounding box center [637, 470] width 23 height 10
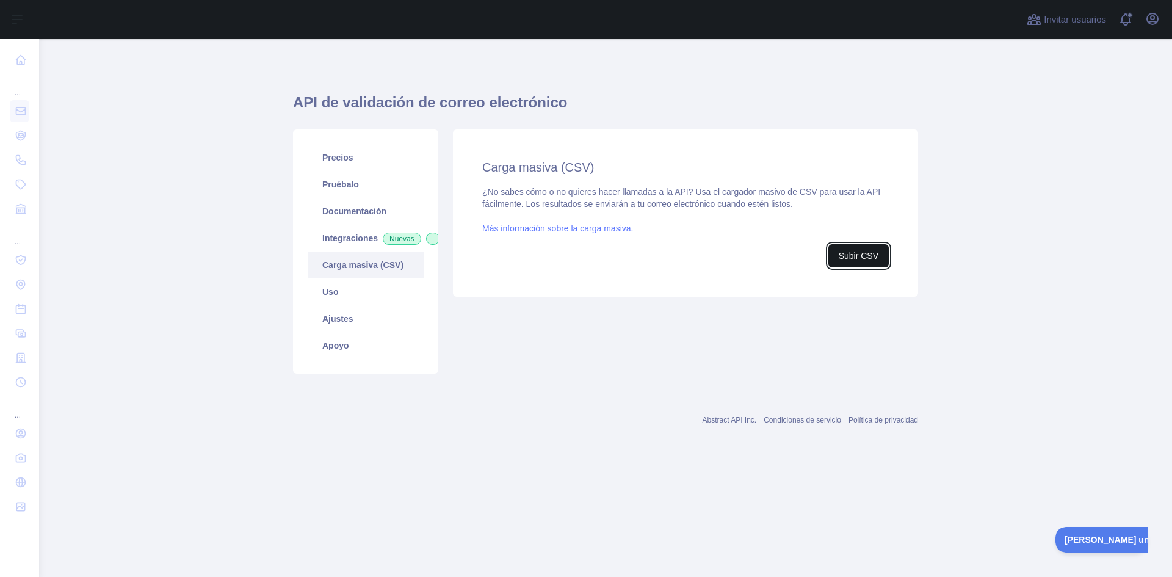
click at [859, 255] on font "Subir CSV" at bounding box center [859, 256] width 40 height 10
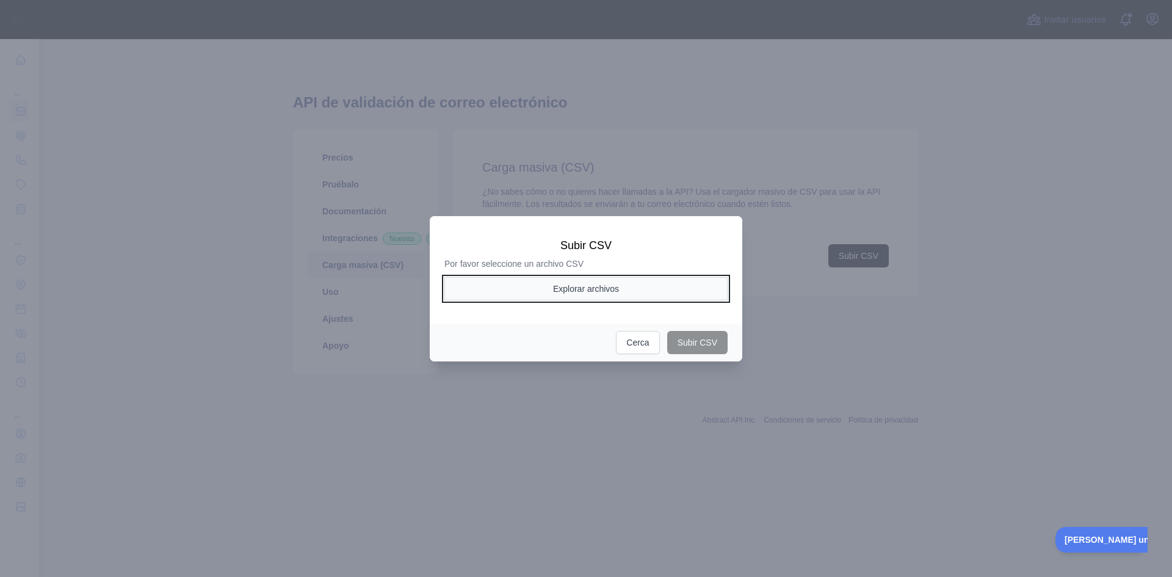
click at [629, 285] on button "Explorar archivos" at bounding box center [586, 288] width 283 height 23
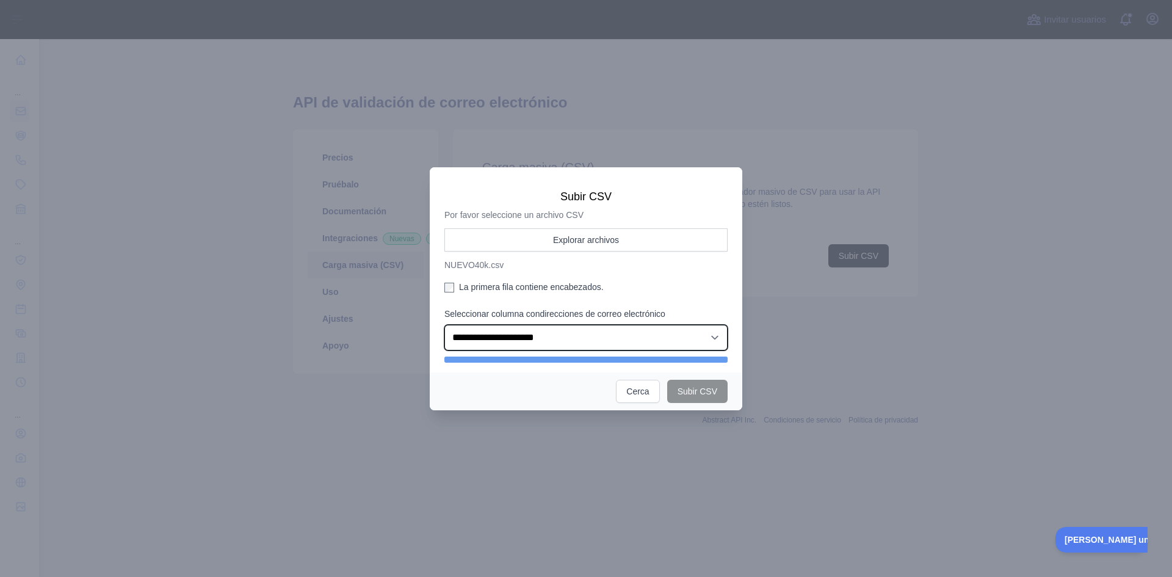
click at [606, 342] on select "**********" at bounding box center [586, 338] width 283 height 26
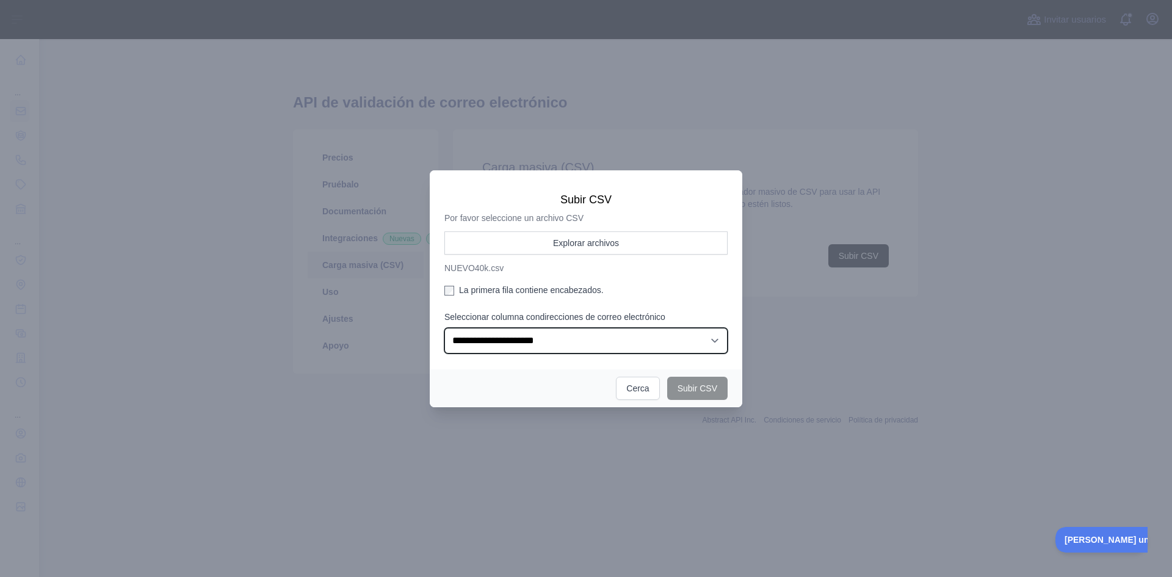
select select "*"
click at [445, 328] on select "**********" at bounding box center [586, 341] width 283 height 26
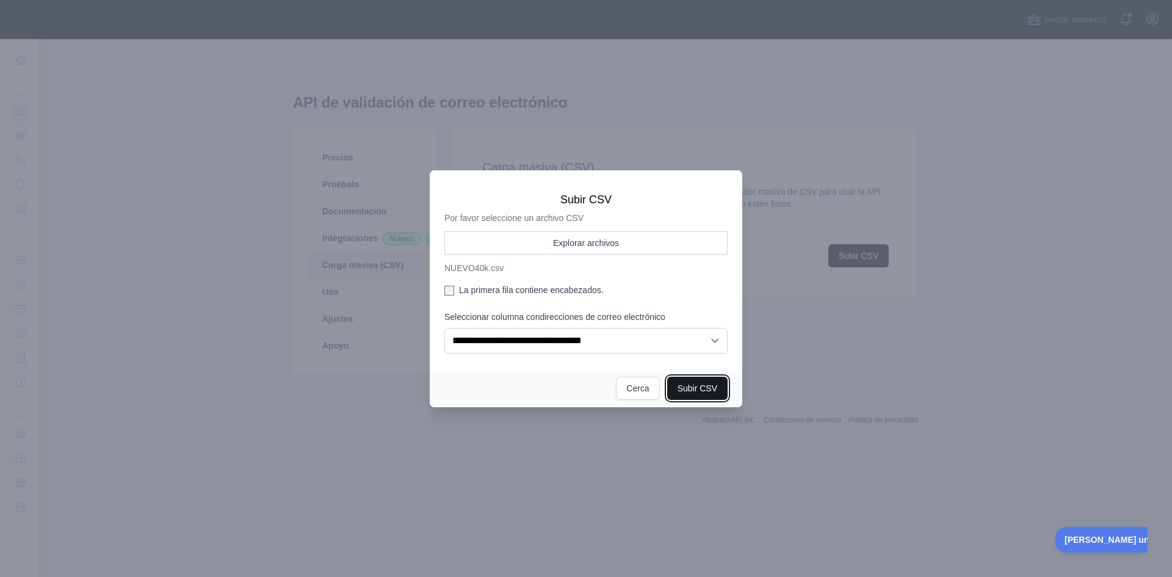
click at [695, 393] on font "Subir CSV" at bounding box center [698, 388] width 40 height 10
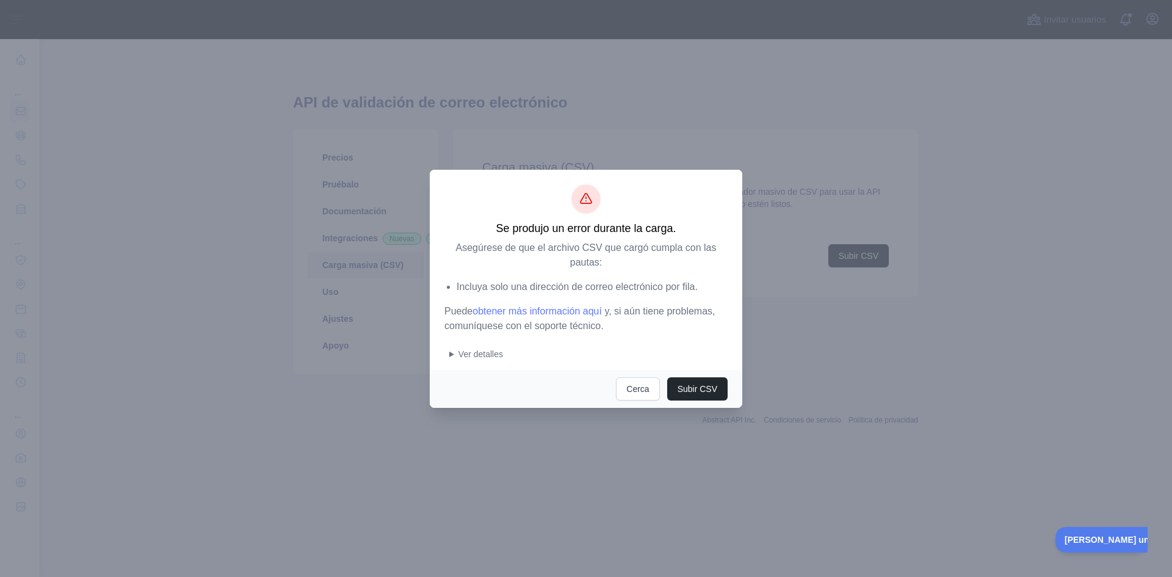
click at [528, 356] on summary "Ver detalles" at bounding box center [588, 354] width 278 height 12
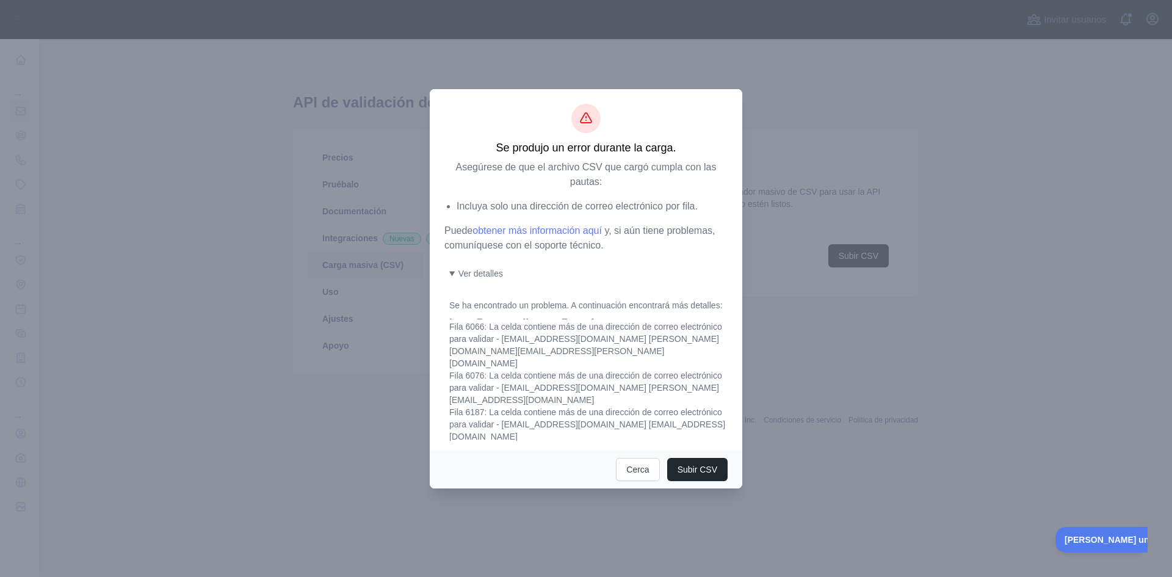
scroll to position [1417, 0]
click at [644, 465] on font "Cerca" at bounding box center [637, 470] width 23 height 10
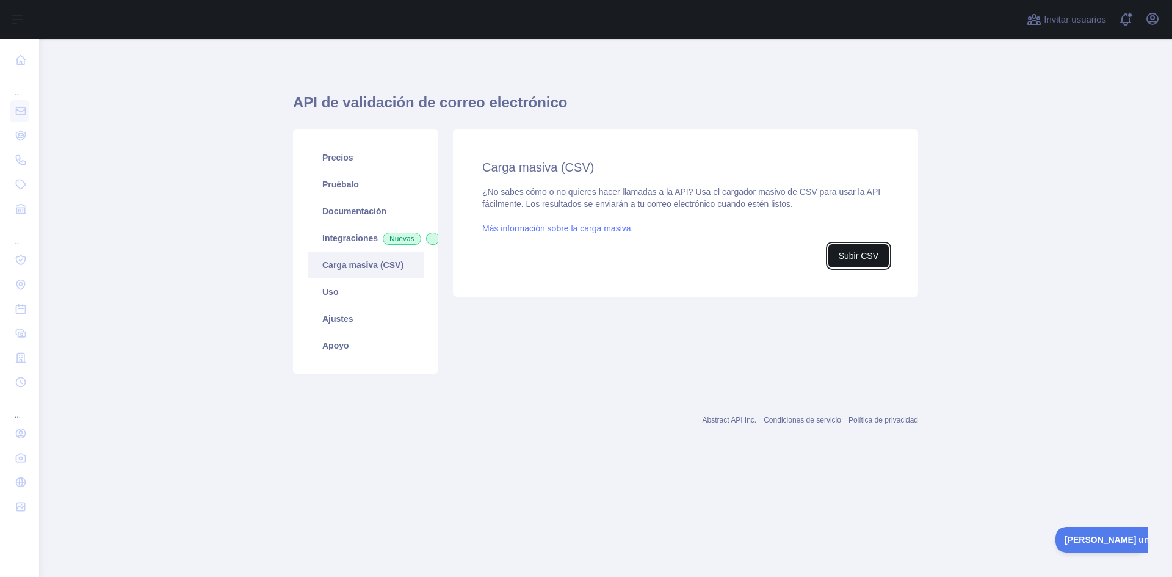
click at [864, 259] on font "Subir CSV" at bounding box center [859, 256] width 40 height 10
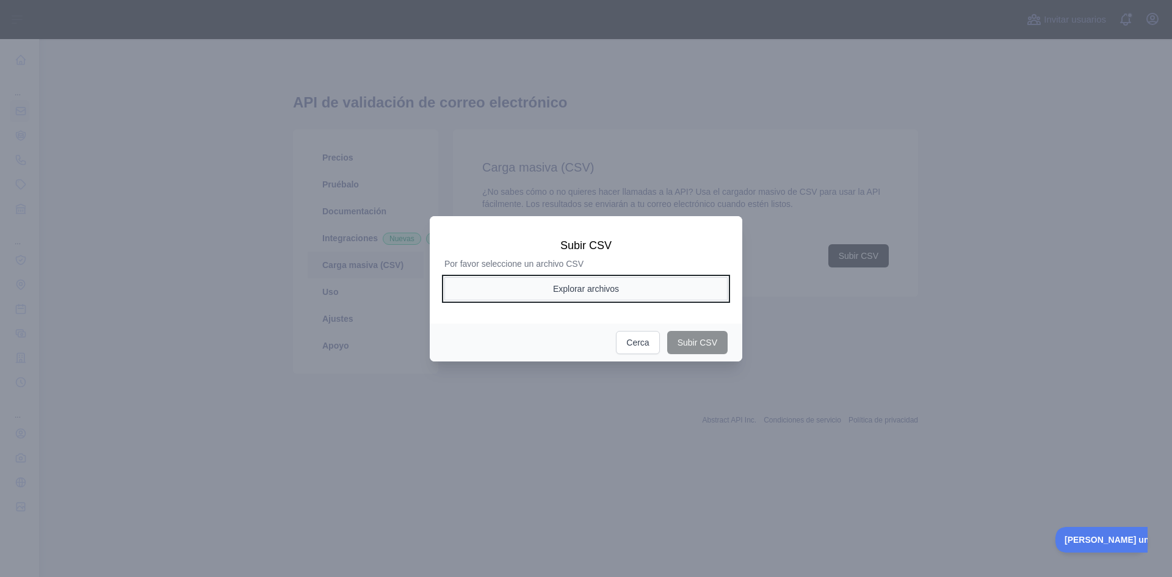
click at [616, 294] on font "Explorar archivos" at bounding box center [586, 289] width 66 height 10
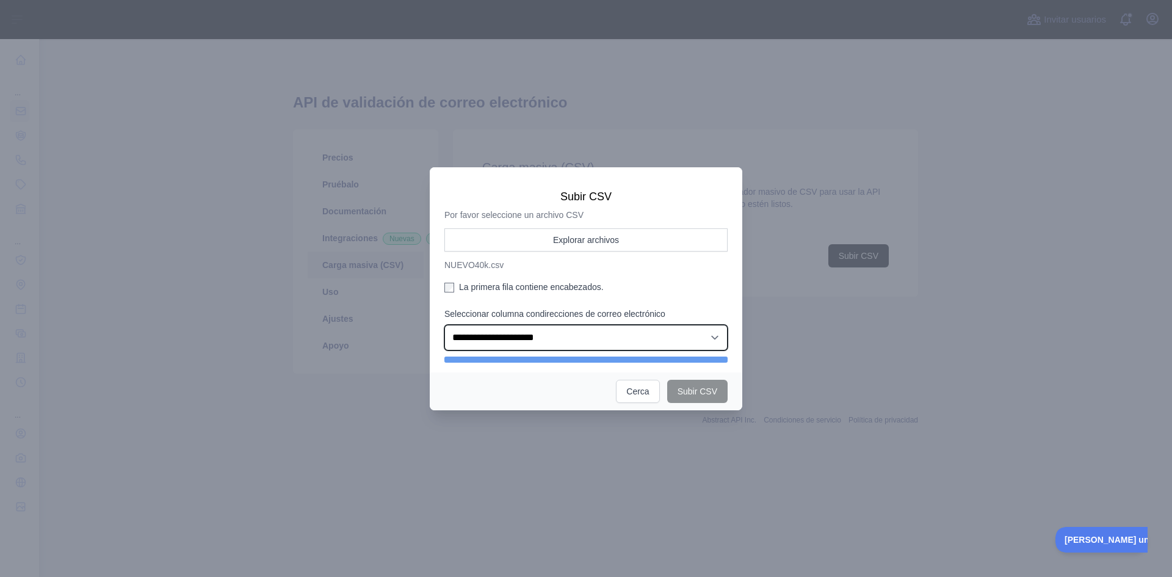
click at [639, 335] on select "**********" at bounding box center [586, 338] width 283 height 26
select select "*"
click at [445, 327] on select "**********" at bounding box center [586, 338] width 283 height 26
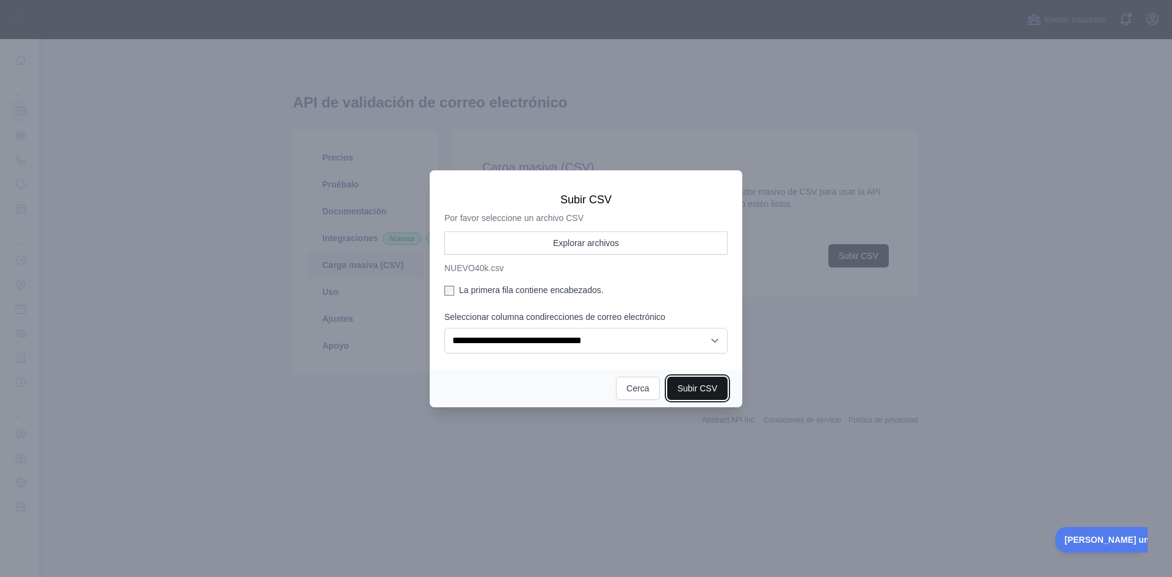
click at [691, 396] on button "Subir CSV" at bounding box center [697, 388] width 60 height 23
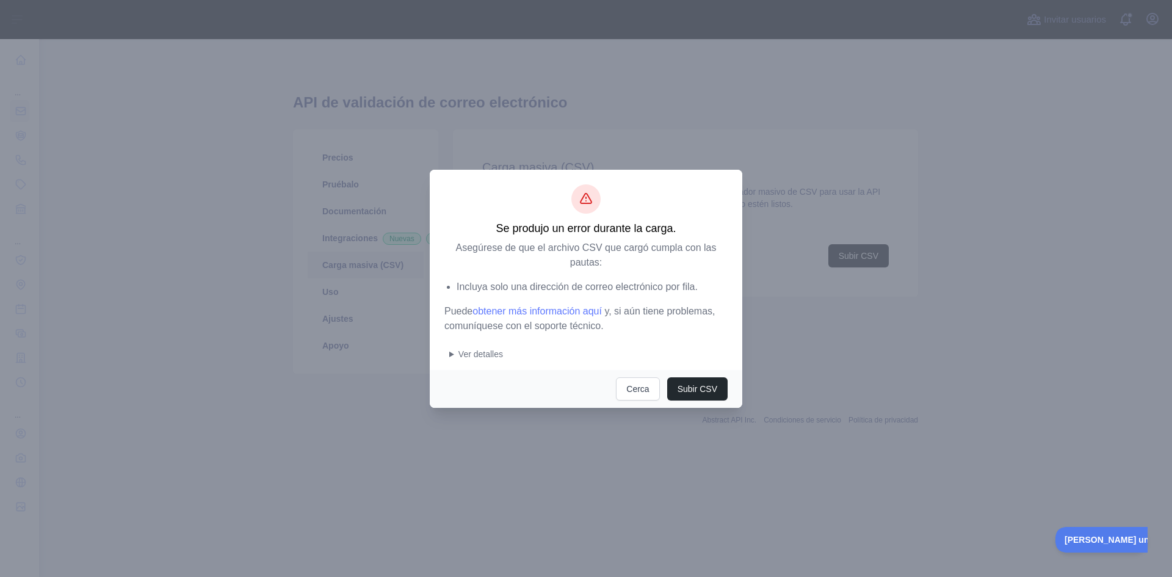
click at [490, 353] on font "Ver detalles" at bounding box center [481, 354] width 45 height 10
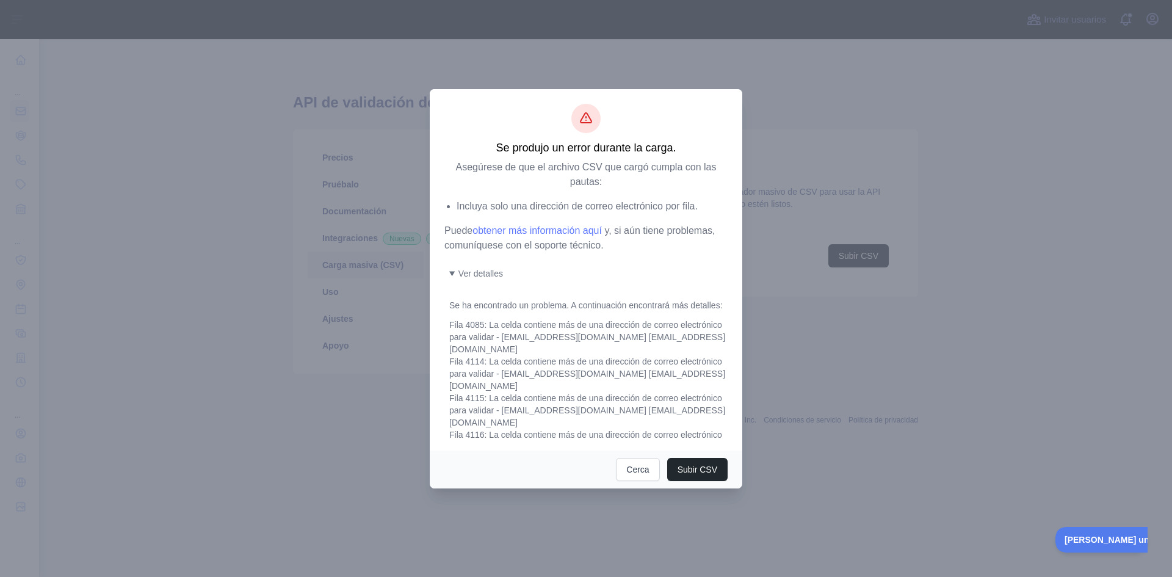
scroll to position [61, 0]
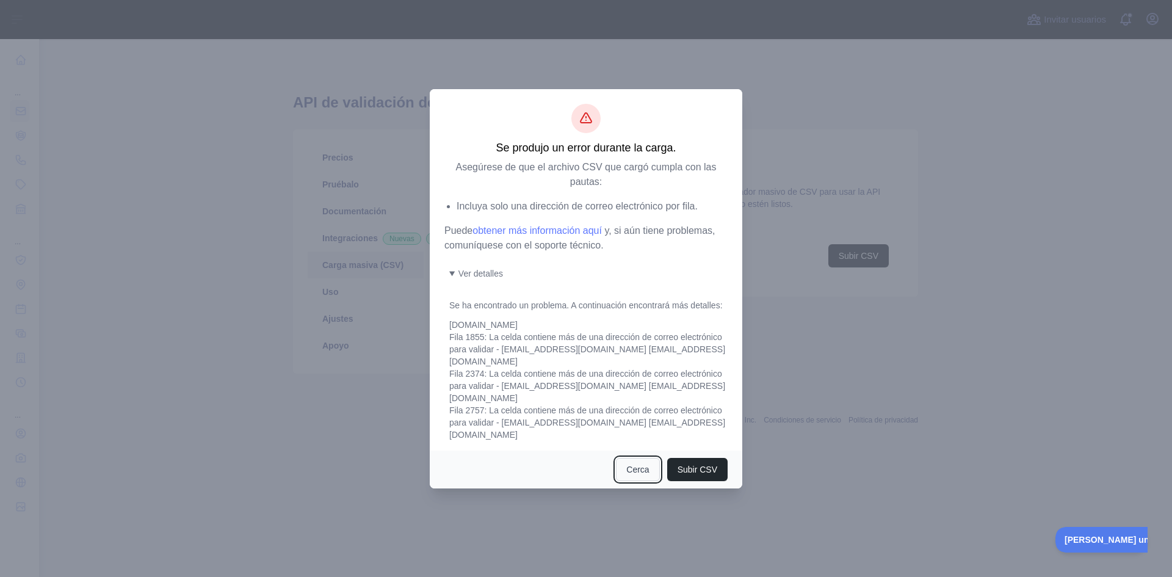
click at [637, 468] on font "Cerca" at bounding box center [637, 470] width 23 height 10
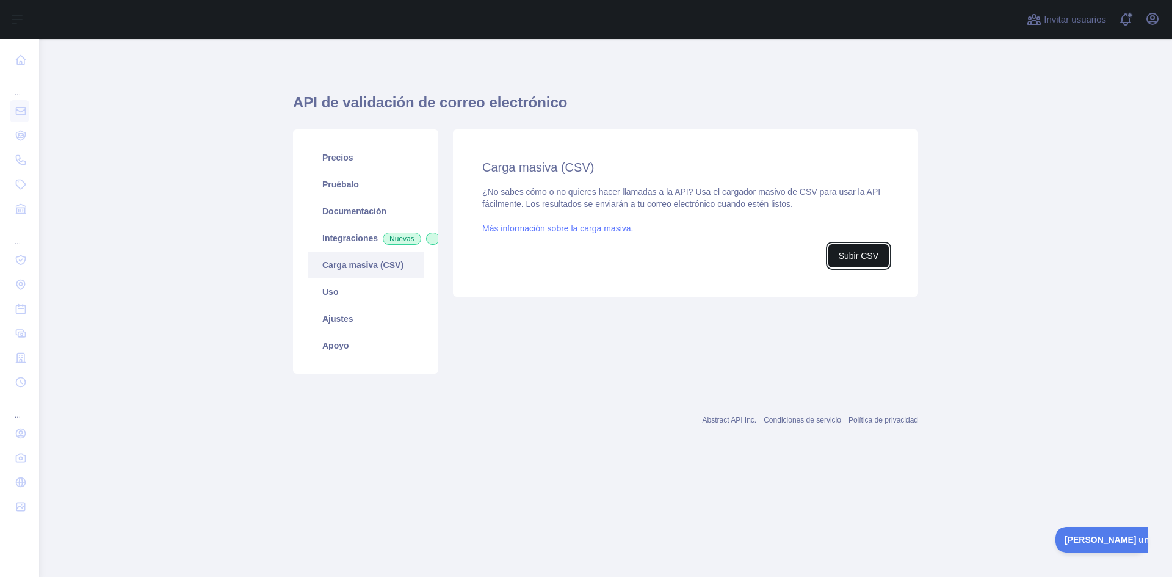
click at [847, 258] on font "Subir CSV" at bounding box center [859, 256] width 40 height 10
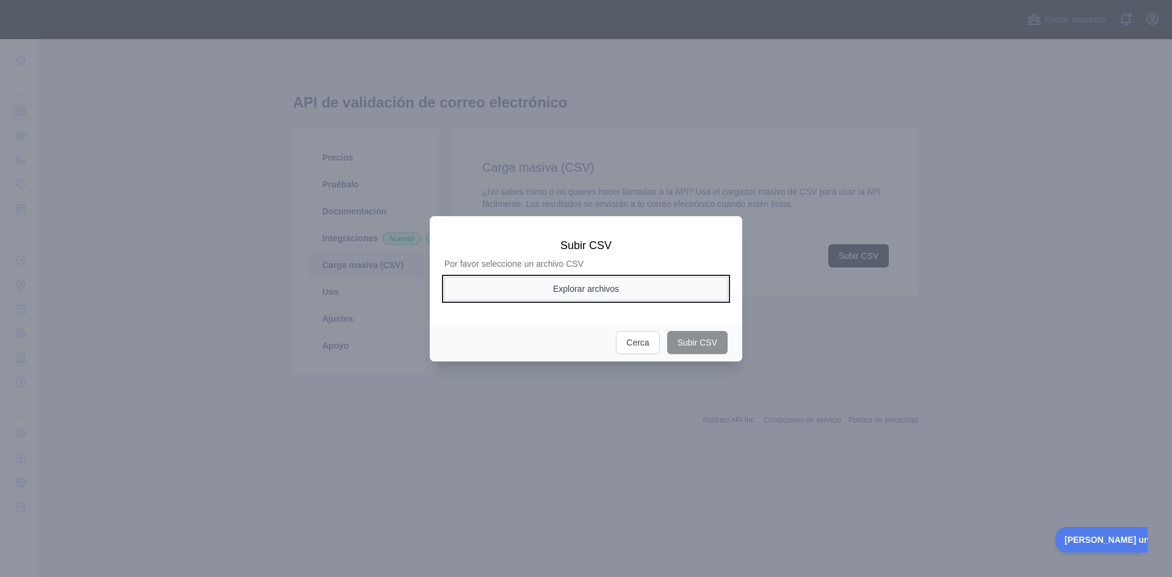
click at [627, 289] on button "Explorar archivos" at bounding box center [586, 288] width 283 height 23
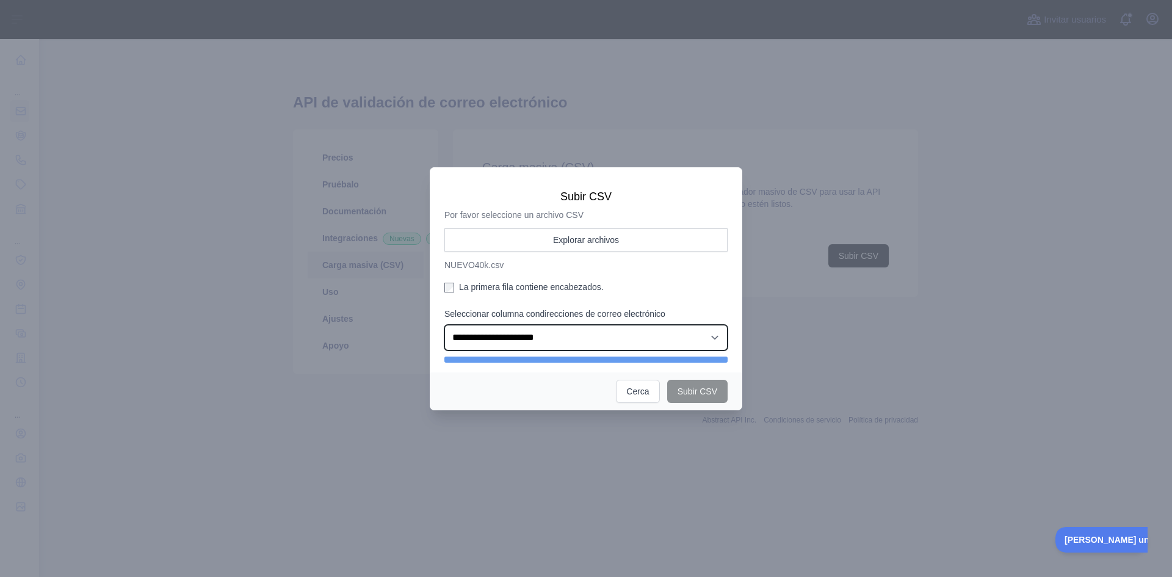
click at [631, 342] on select "**********" at bounding box center [586, 338] width 283 height 26
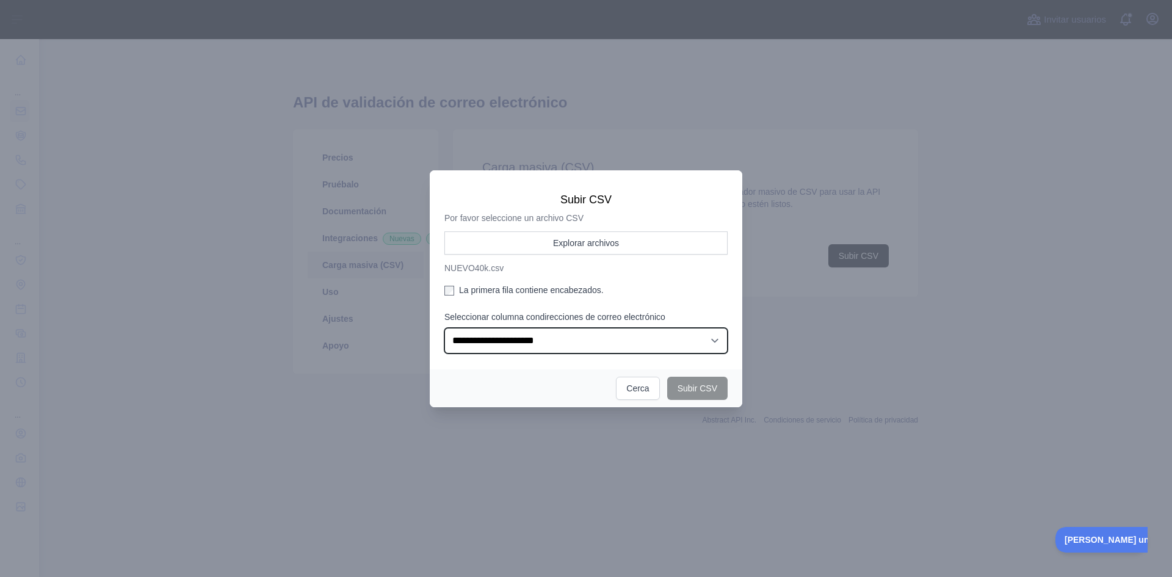
click at [445, 328] on select "**********" at bounding box center [586, 341] width 283 height 26
click at [647, 339] on select "**********" at bounding box center [586, 341] width 283 height 26
select select "*"
click at [445, 328] on select "**********" at bounding box center [586, 341] width 283 height 26
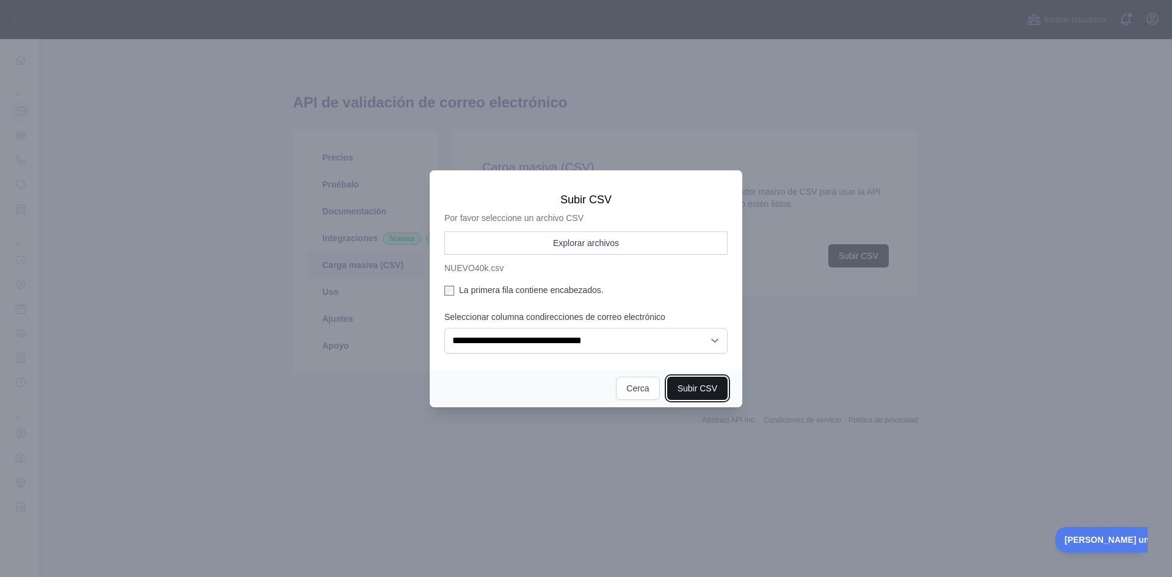
click at [692, 389] on font "Subir CSV" at bounding box center [698, 388] width 40 height 10
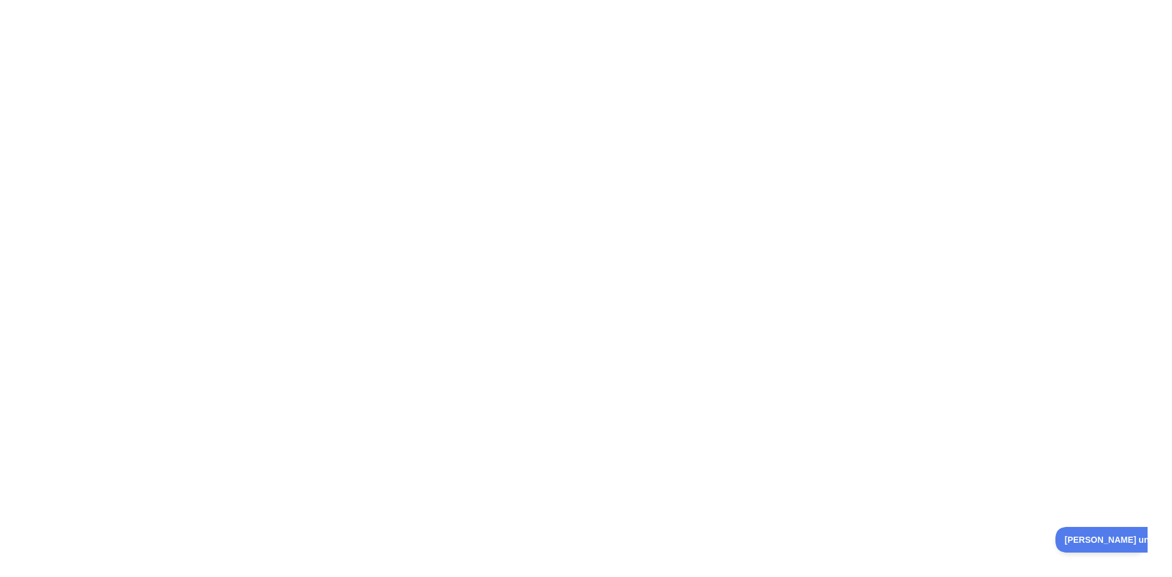
click at [607, 308] on div at bounding box center [586, 288] width 1172 height 577
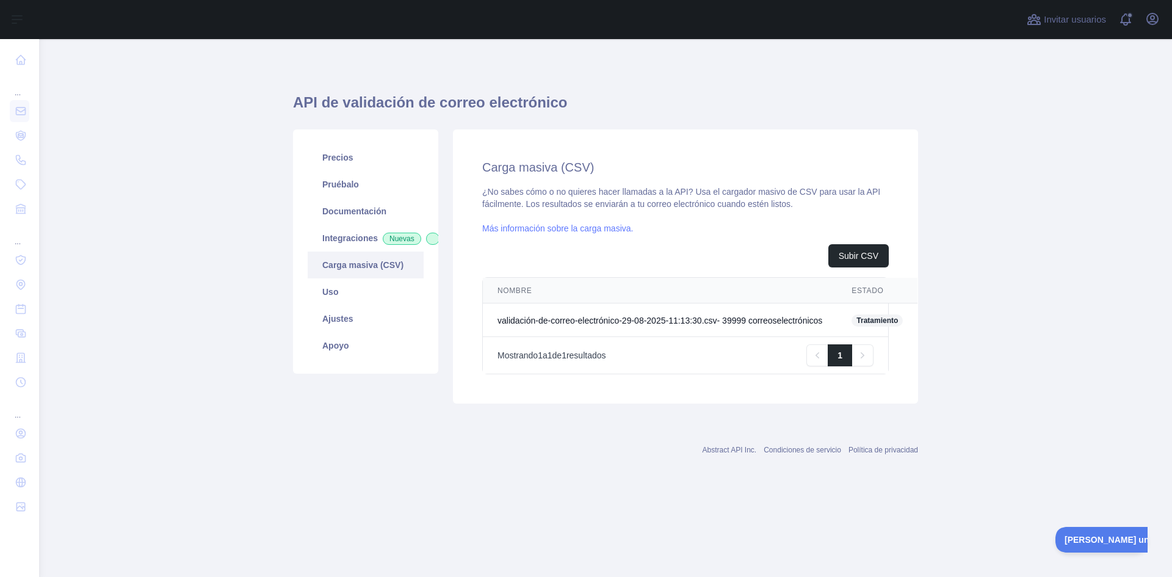
click at [374, 270] on font "Carga masiva (CSV)" at bounding box center [362, 265] width 81 height 10
click at [357, 303] on link "Uso" at bounding box center [366, 291] width 116 height 27
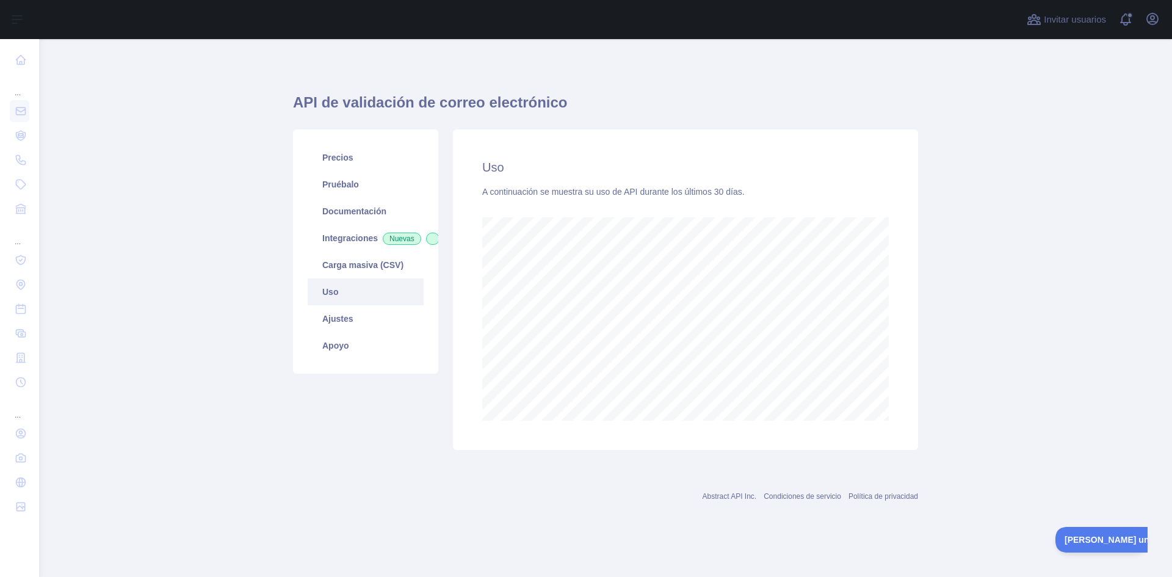
scroll to position [538, 1133]
click at [335, 324] on font "Ajustes" at bounding box center [337, 319] width 31 height 10
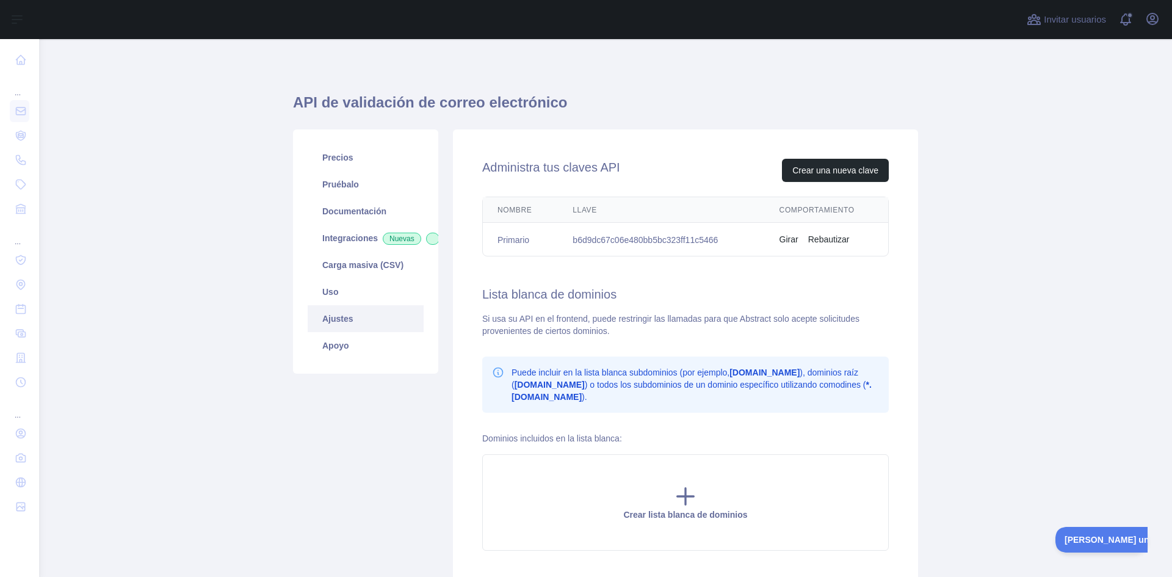
scroll to position [61, 0]
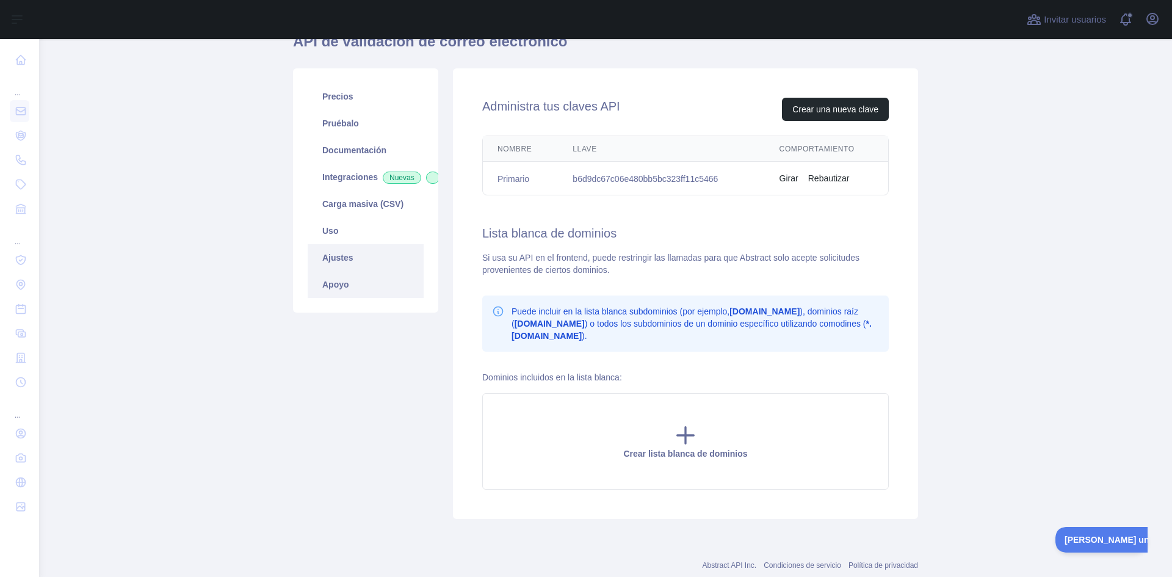
click at [333, 289] on font "Apoyo" at bounding box center [335, 285] width 27 height 10
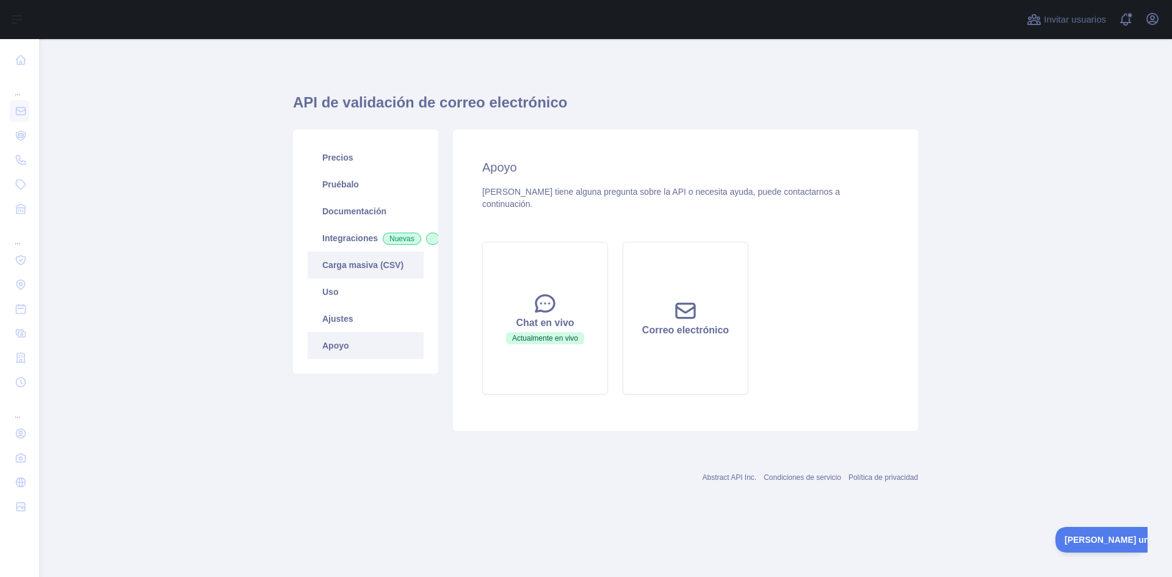
click at [345, 270] on font "Carga masiva (CSV)" at bounding box center [362, 265] width 81 height 10
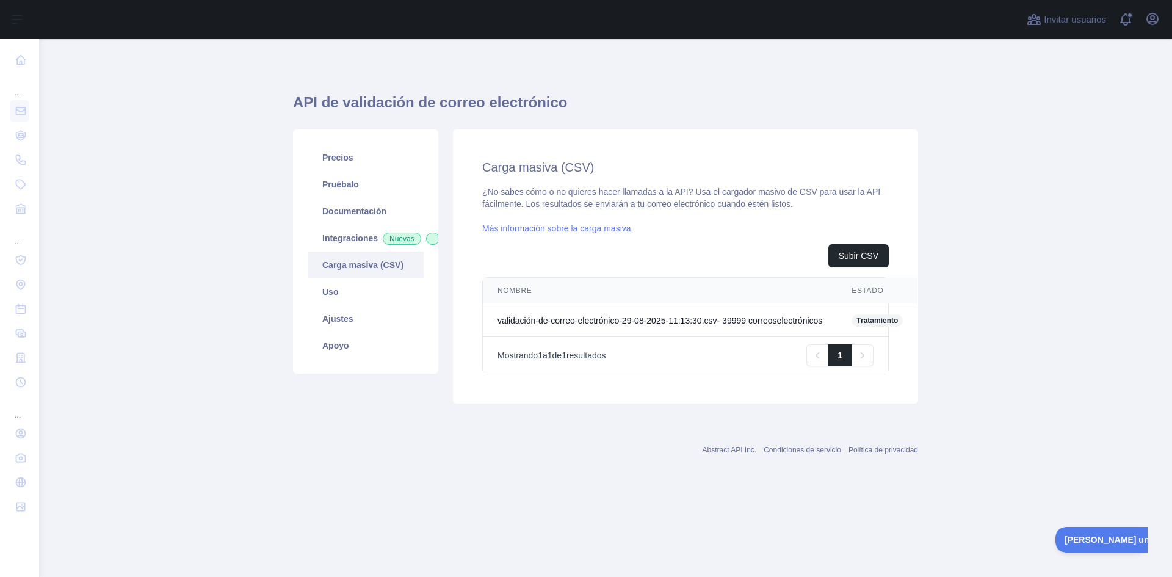
click at [873, 320] on font "Tratamiento" at bounding box center [878, 320] width 42 height 9
click at [874, 324] on font "Tratamiento" at bounding box center [878, 320] width 42 height 9
click at [871, 293] on font "ESTADO" at bounding box center [868, 290] width 32 height 9
